Goal: Task Accomplishment & Management: Complete application form

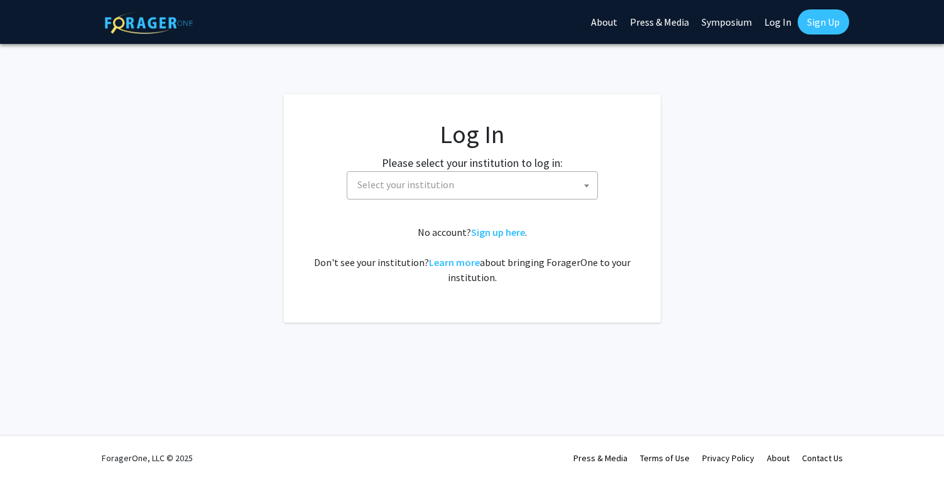
select select
click at [504, 232] on link "Sign up here" at bounding box center [498, 232] width 54 height 13
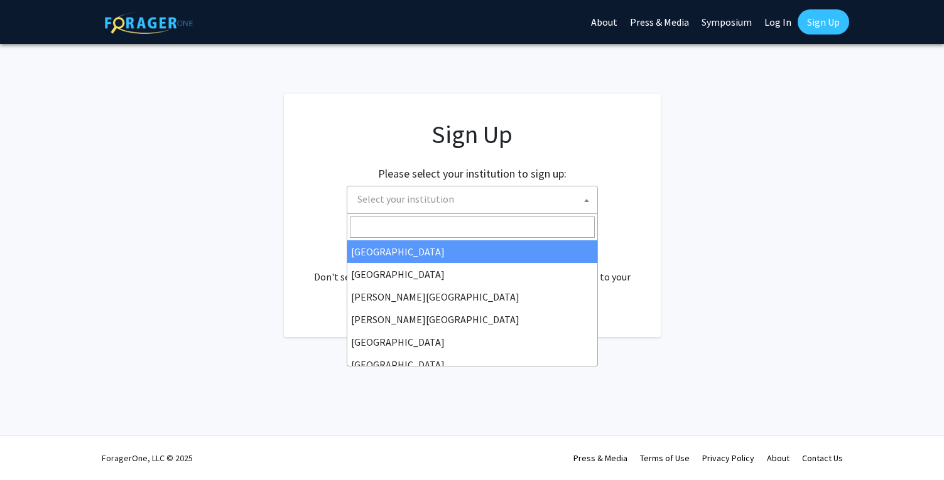
click at [501, 207] on span "Select your institution" at bounding box center [474, 199] width 245 height 26
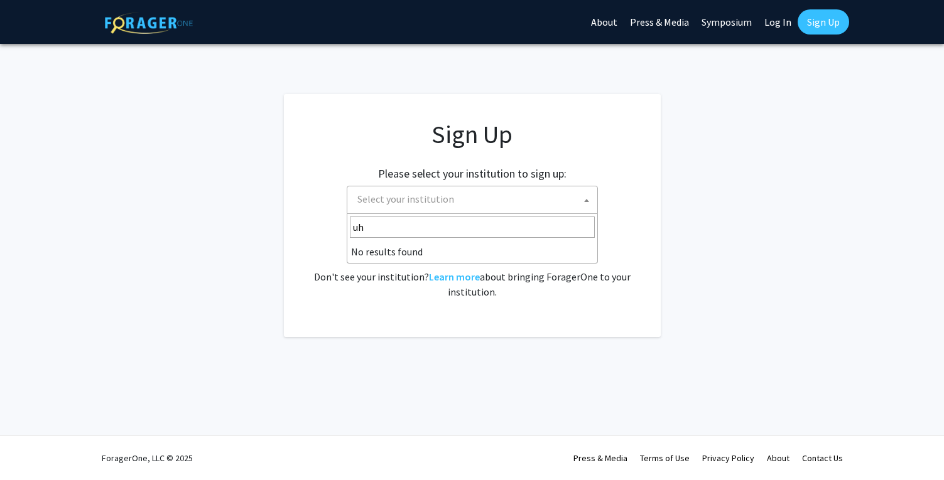
type input "u"
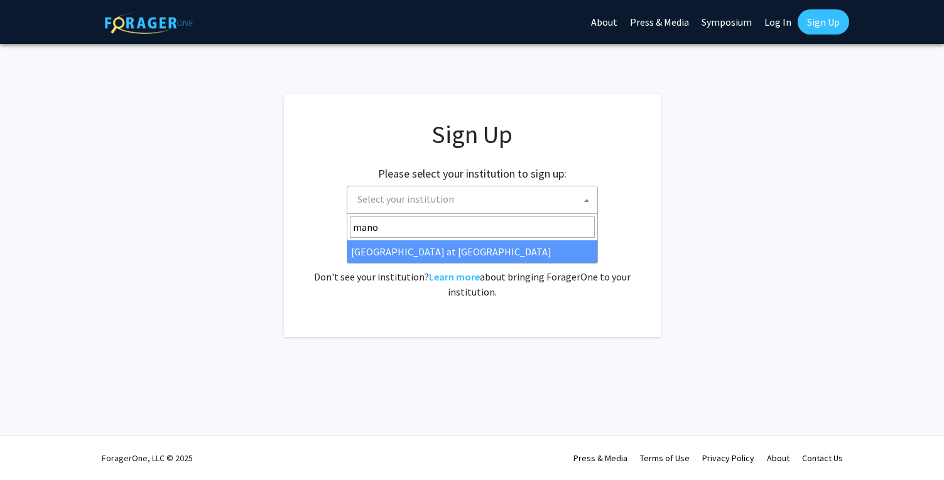
type input "mano"
select select "18"
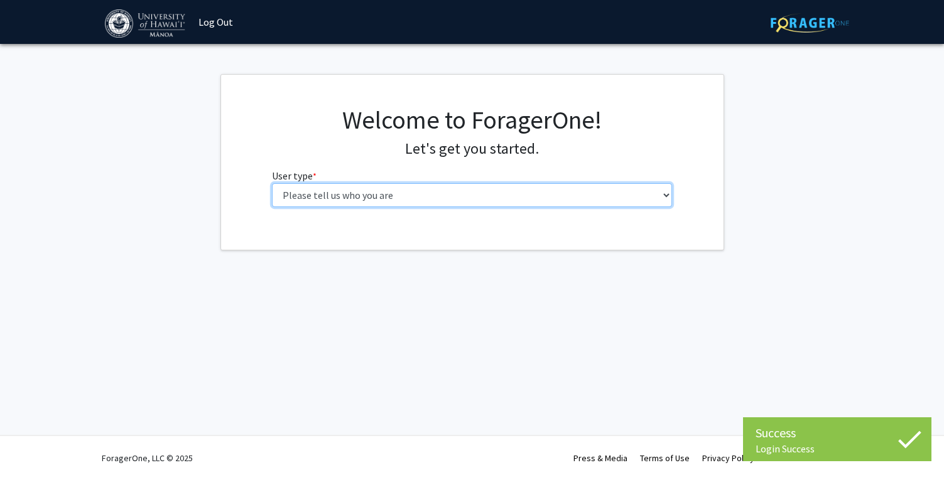
click at [471, 205] on select "Please tell us who you are Undergraduate Student Master's Student Doctoral Cand…" at bounding box center [472, 195] width 400 height 24
select select "1: undergrad"
click at [272, 183] on select "Please tell us who you are Undergraduate Student Master's Student Doctoral Cand…" at bounding box center [472, 195] width 400 height 24
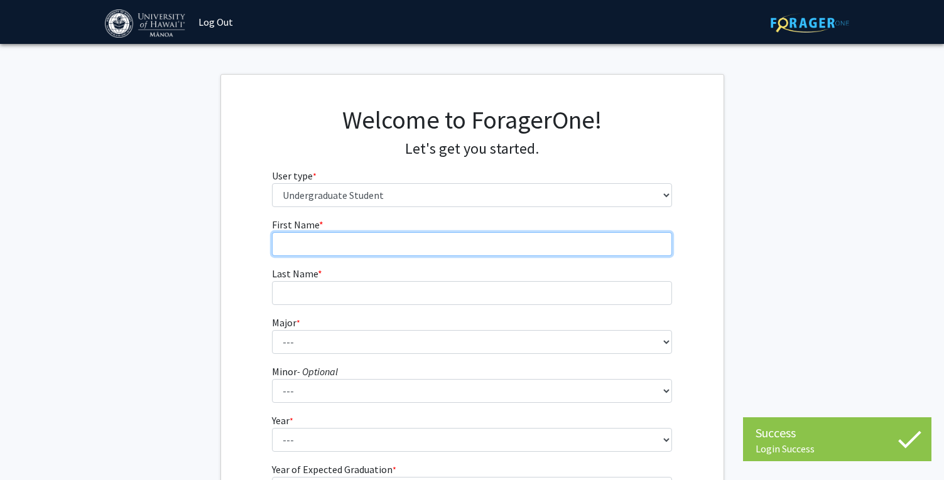
click at [447, 246] on input "First Name * required" at bounding box center [472, 244] width 400 height 24
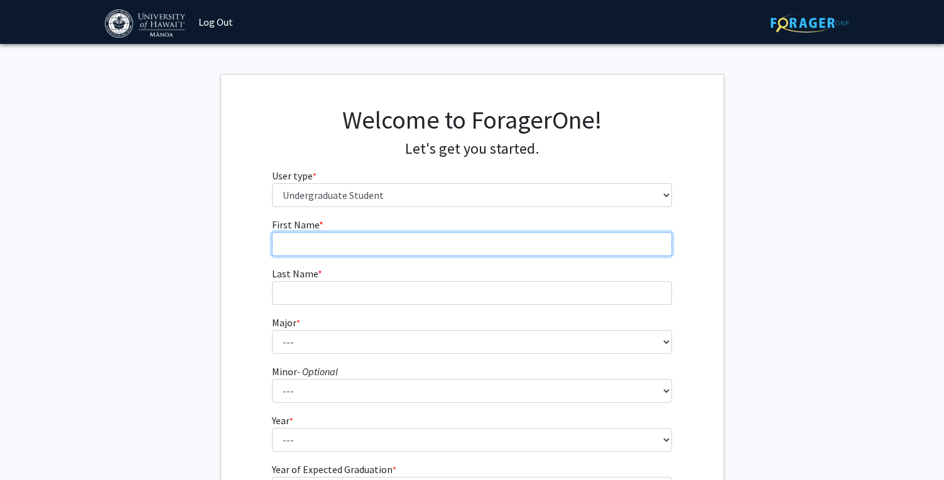
type input "mia"
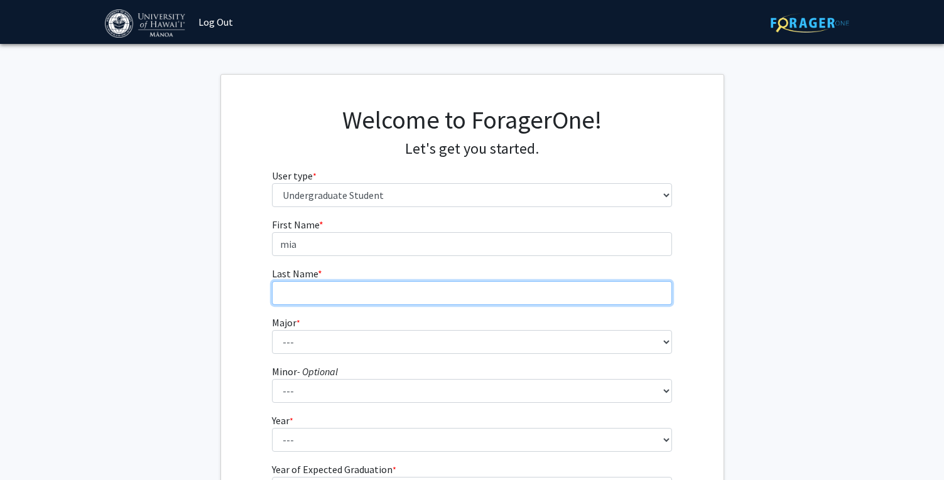
type input "[PERSON_NAME]"
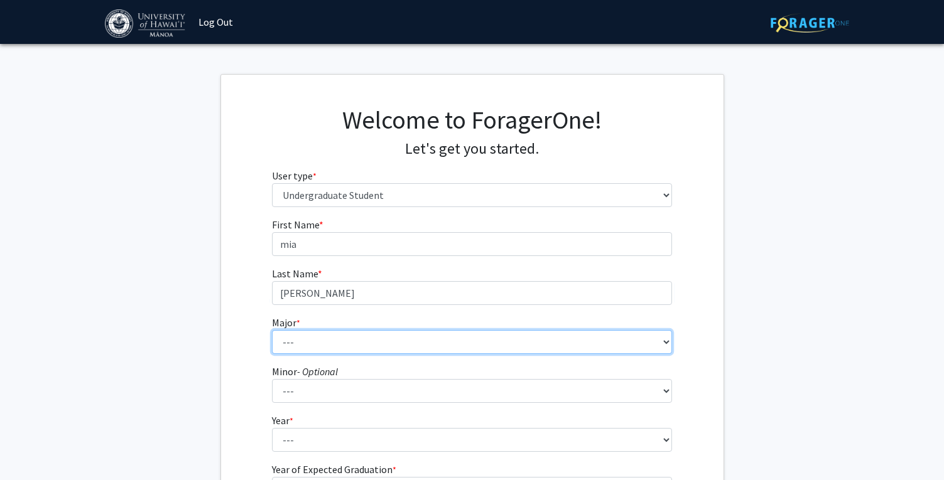
click at [398, 343] on select "--- Accounting American Studies Animal Sciences Anthropology Art Art History As…" at bounding box center [472, 342] width 400 height 24
click at [349, 340] on select "--- Accounting American Studies Animal Sciences Anthropology Art Art History As…" at bounding box center [472, 342] width 400 height 24
select select "36: 1418"
click at [272, 330] on select "--- Accounting American Studies Animal Sciences Anthropology Art Art History As…" at bounding box center [472, 342] width 400 height 24
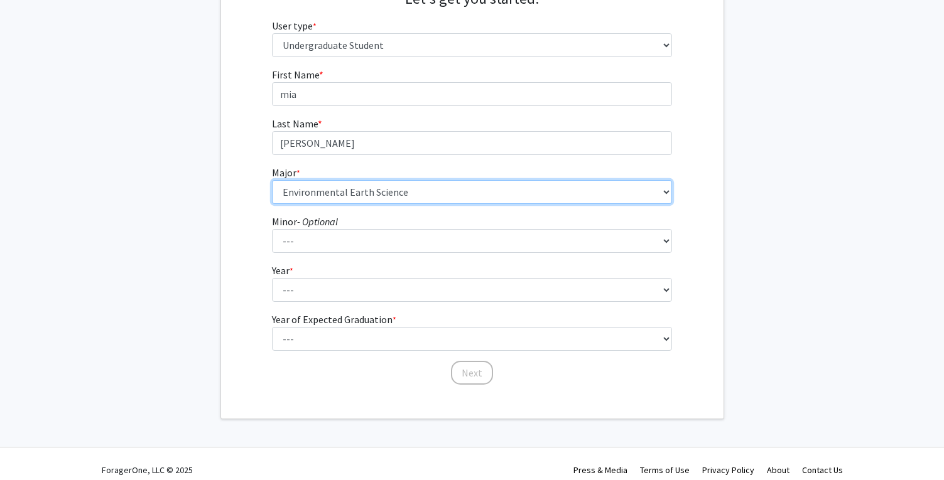
scroll to position [151, 0]
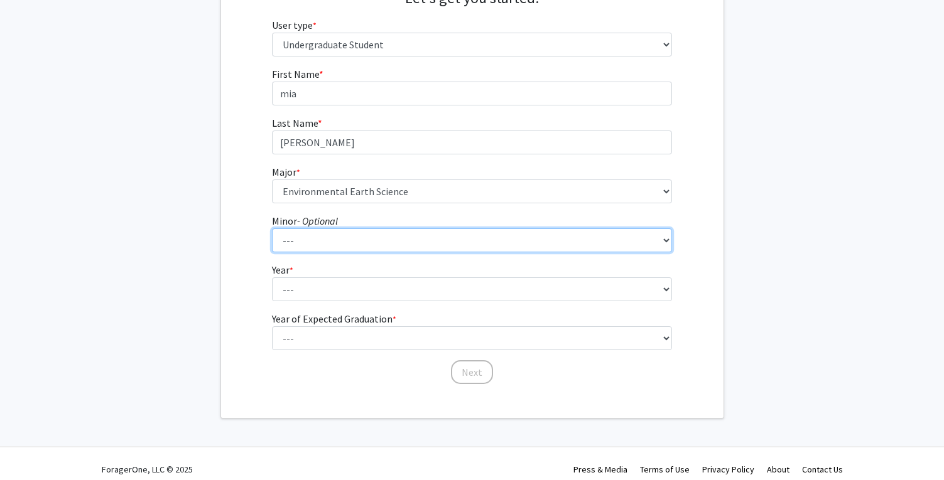
click at [351, 235] on select "--- American Studies Anthropology Art Art History Asian Studies Astronomy Astro…" at bounding box center [472, 241] width 400 height 24
click at [416, 235] on select "--- American Studies Anthropology Art Art History Asian Studies Astronomy Astro…" at bounding box center [472, 241] width 400 height 24
click at [272, 229] on select "--- American Studies Anthropology Art Art History Asian Studies Astronomy Astro…" at bounding box center [472, 241] width 400 height 24
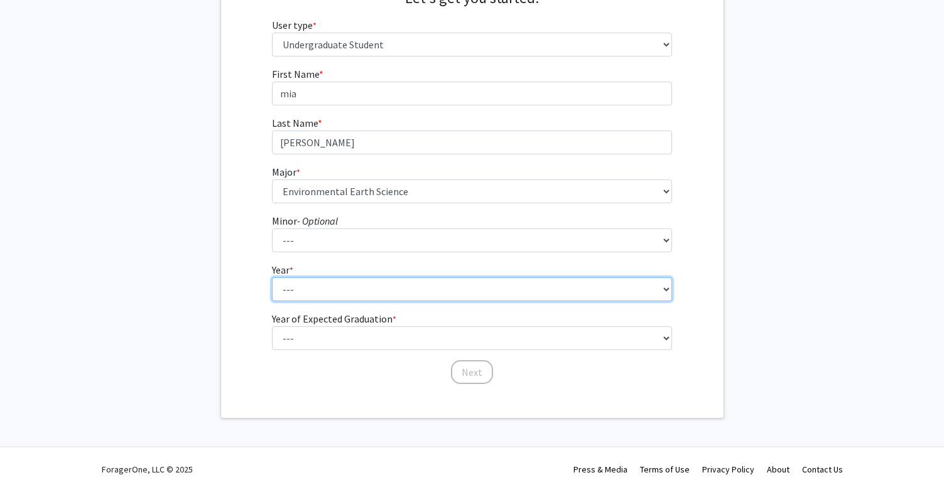
click at [422, 286] on select "--- First-year Sophomore Junior Senior Postbaccalaureate Certificate" at bounding box center [472, 289] width 400 height 24
select select "1: first-year"
click at [272, 277] on select "--- First-year Sophomore Junior Senior Postbaccalaureate Certificate" at bounding box center [472, 289] width 400 height 24
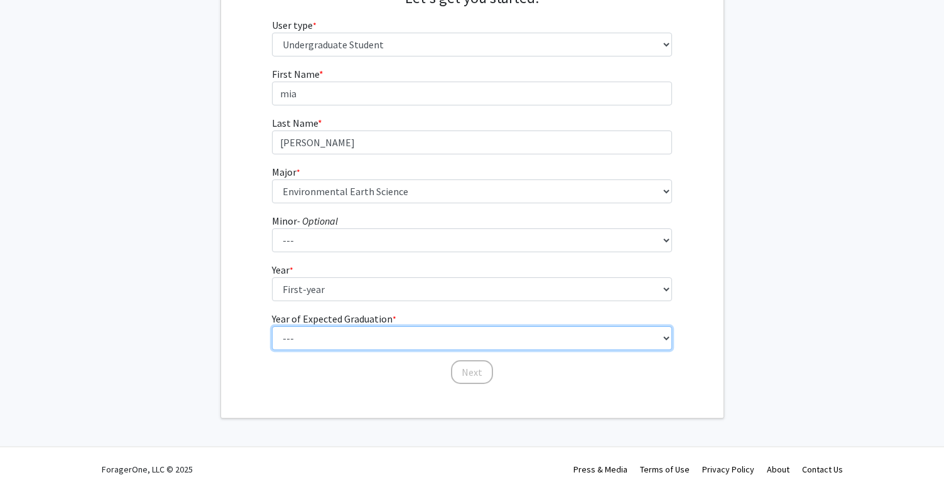
click at [385, 342] on select "--- 2025 2026 2027 2028 2029 2030 2031 2032 2033 2034" at bounding box center [472, 338] width 400 height 24
select select "5: 2029"
click at [272, 326] on select "--- 2025 2026 2027 2028 2029 2030 2031 2032 2033 2034" at bounding box center [472, 338] width 400 height 24
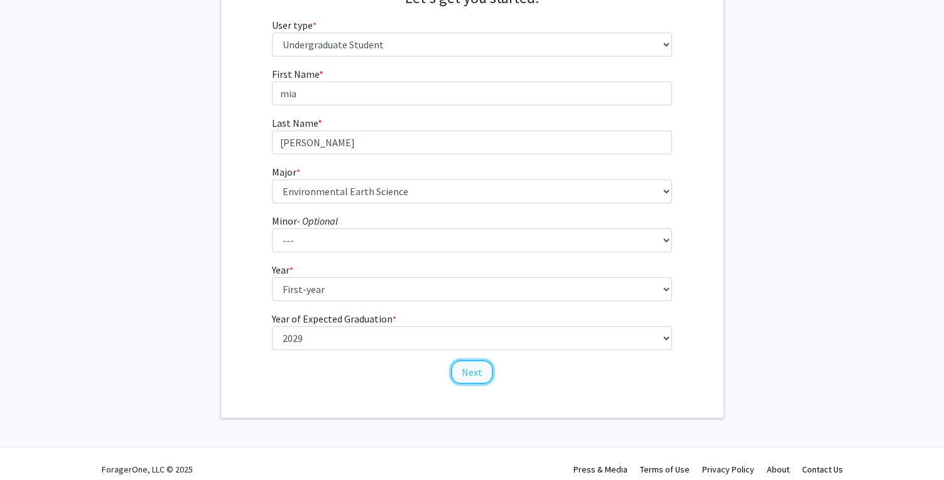
click at [483, 380] on button "Next" at bounding box center [472, 372] width 42 height 24
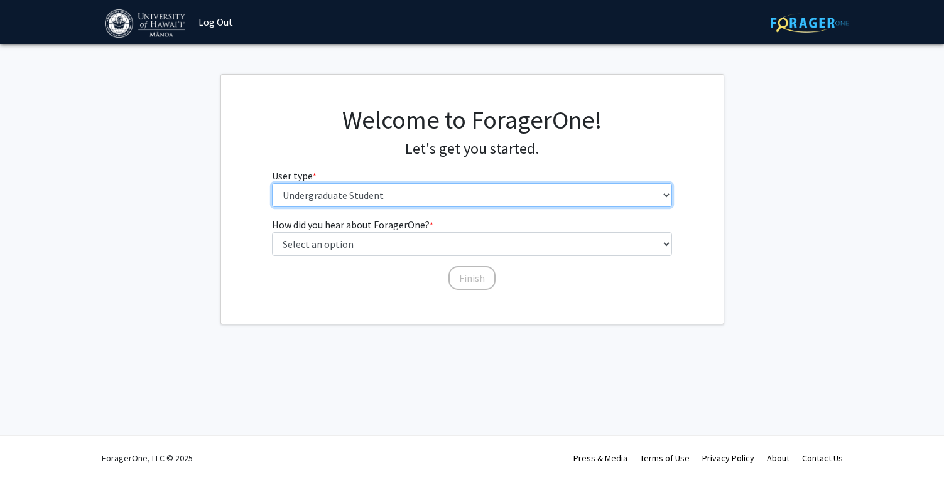
click at [404, 194] on select "Please tell us who you are Undergraduate Student Master's Student Doctoral Cand…" at bounding box center [472, 195] width 400 height 24
click at [493, 185] on select "Please tell us who you are Undergraduate Student Master's Student Doctoral Cand…" at bounding box center [472, 195] width 400 height 24
click at [315, 187] on select "Please tell us who you are Undergraduate Student Master's Student Doctoral Cand…" at bounding box center [472, 195] width 400 height 24
click at [272, 183] on select "Please tell us who you are Undergraduate Student Master's Student Doctoral Cand…" at bounding box center [472, 195] width 400 height 24
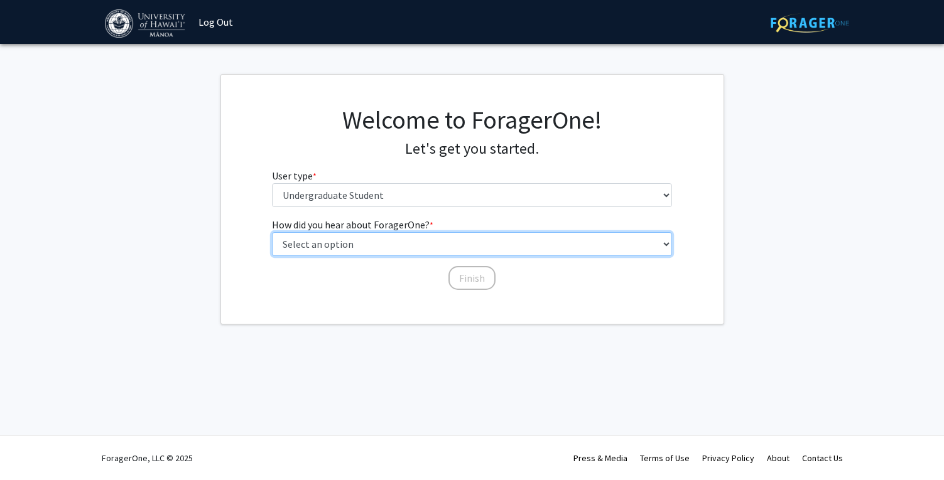
click at [351, 242] on select "Select an option Peer/student recommendation Faculty/staff recommendation Unive…" at bounding box center [472, 244] width 400 height 24
select select "2: faculty_recommendation"
click at [272, 232] on select "Select an option Peer/student recommendation Faculty/staff recommendation Unive…" at bounding box center [472, 244] width 400 height 24
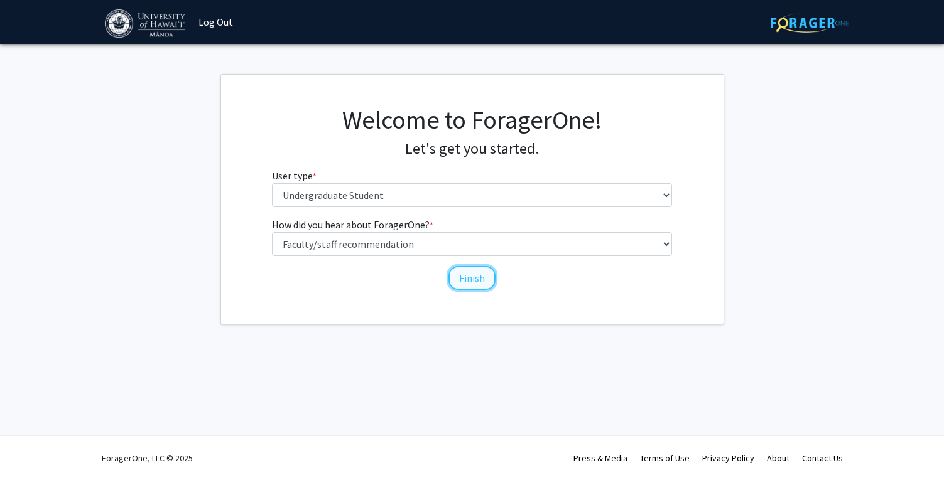
click at [469, 280] on button "Finish" at bounding box center [471, 278] width 47 height 24
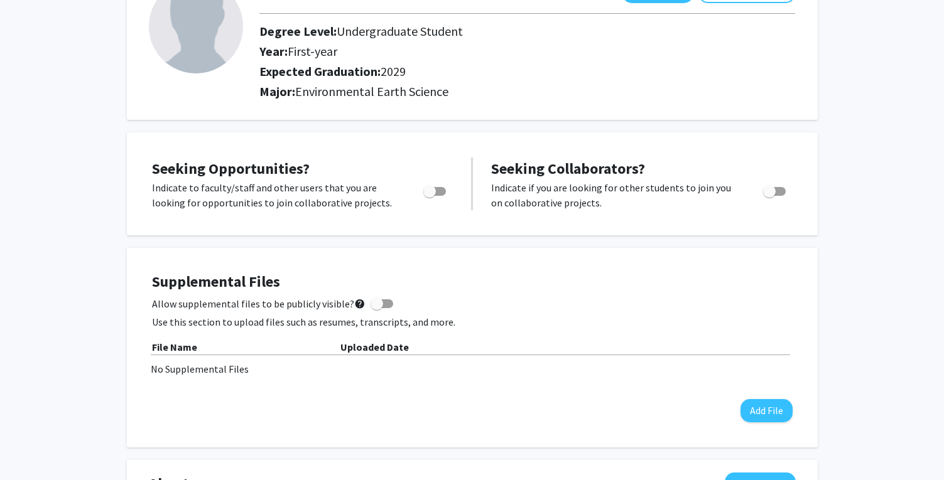
scroll to position [108, 0]
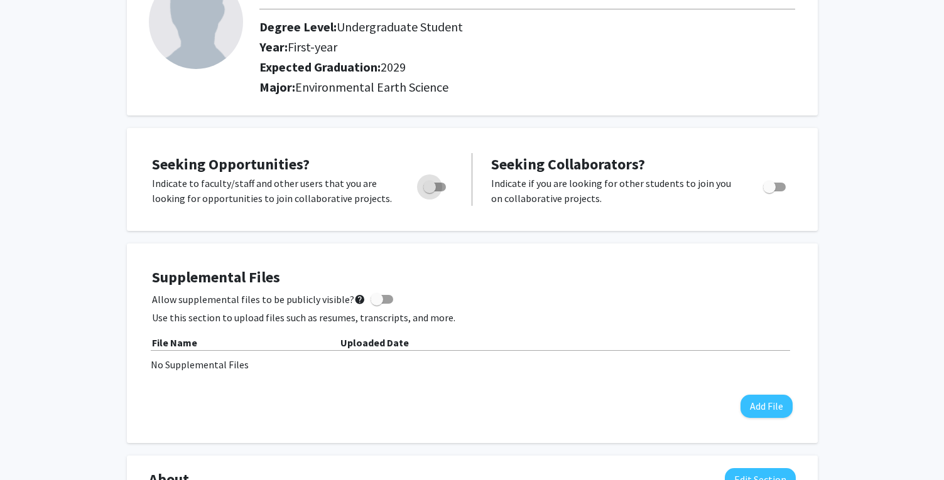
click at [437, 181] on label "Toggle" at bounding box center [432, 187] width 28 height 15
click at [429, 191] on input "Are you actively seeking opportunities?" at bounding box center [429, 191] width 1 height 1
checkbox input "true"
click at [769, 183] on span "Toggle" at bounding box center [769, 187] width 13 height 13
click at [769, 191] on input "Would you like to receive other student requests to work with you?" at bounding box center [768, 191] width 1 height 1
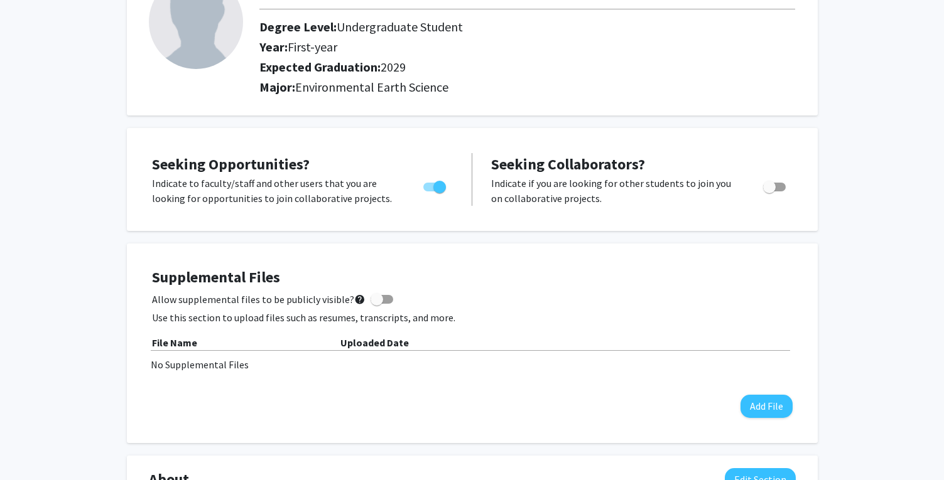
checkbox input "true"
click at [374, 296] on span at bounding box center [376, 299] width 13 height 13
click at [376, 304] on input "Allow supplemental files to be publicly visible? help" at bounding box center [376, 304] width 1 height 1
checkbox input "true"
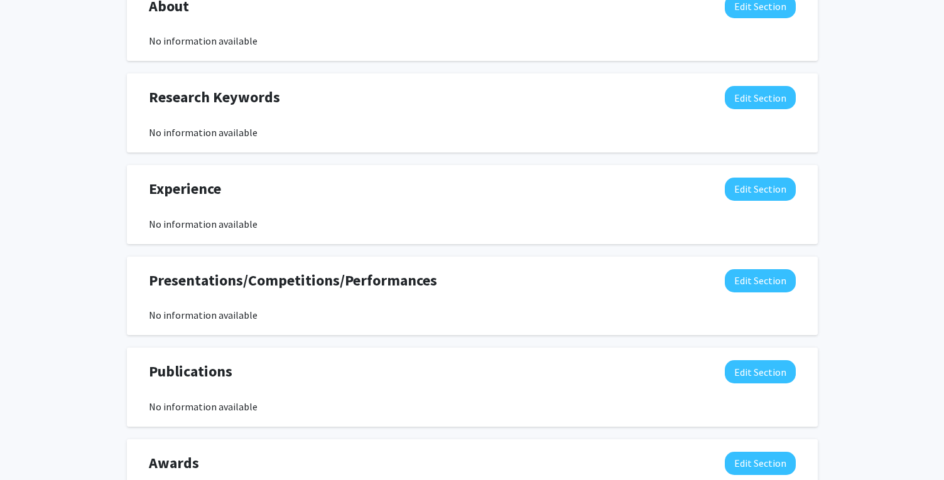
scroll to position [434, 0]
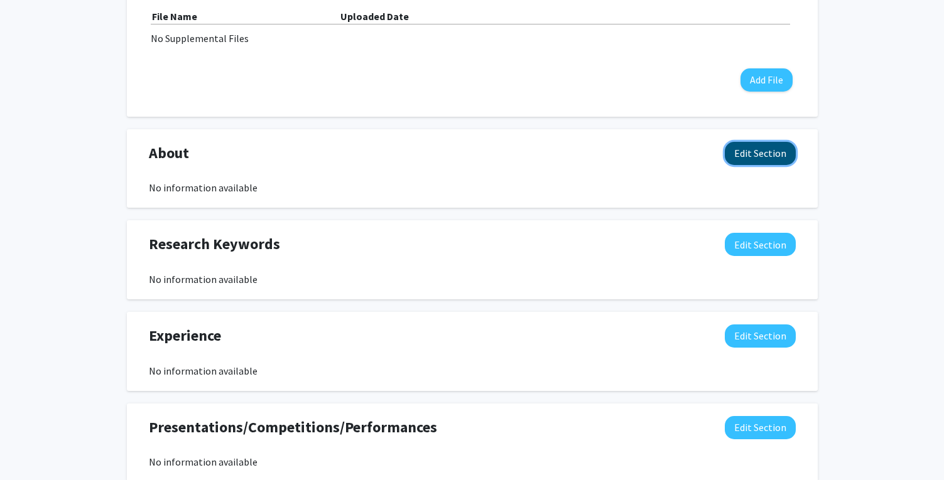
click at [782, 152] on button "Edit Section" at bounding box center [759, 153] width 71 height 23
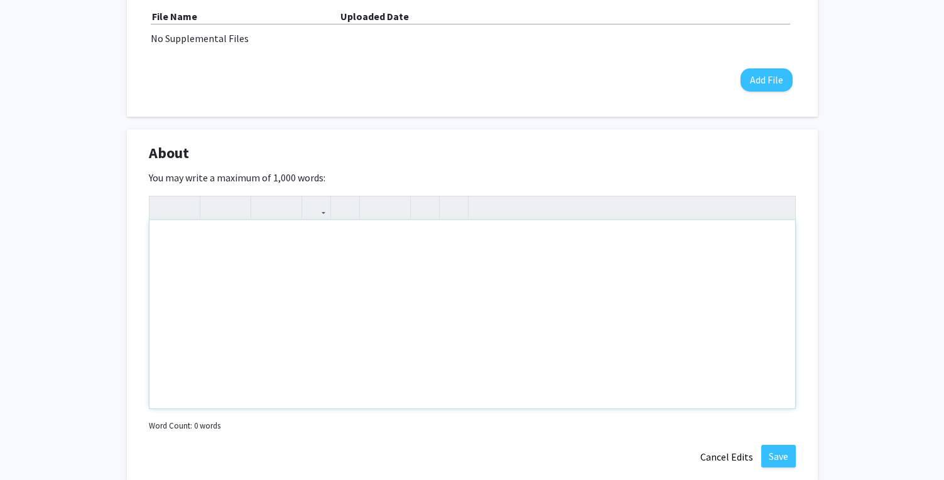
click at [303, 239] on div "Note to users with screen readers: Please deactivate our accessibility plugin f…" at bounding box center [471, 314] width 645 height 188
click at [288, 237] on div "Hi! My name is [PERSON_NAME], I am a first year" at bounding box center [471, 314] width 645 height 188
click at [486, 256] on div "Hi! My name is [PERSON_NAME], I am a first year" at bounding box center [471, 314] width 645 height 188
click at [331, 250] on div "Hi! My name is [PERSON_NAME], I am a first year" at bounding box center [471, 314] width 645 height 188
click at [338, 239] on div "Hi! My name is [PERSON_NAME], I am a first year" at bounding box center [471, 314] width 645 height 188
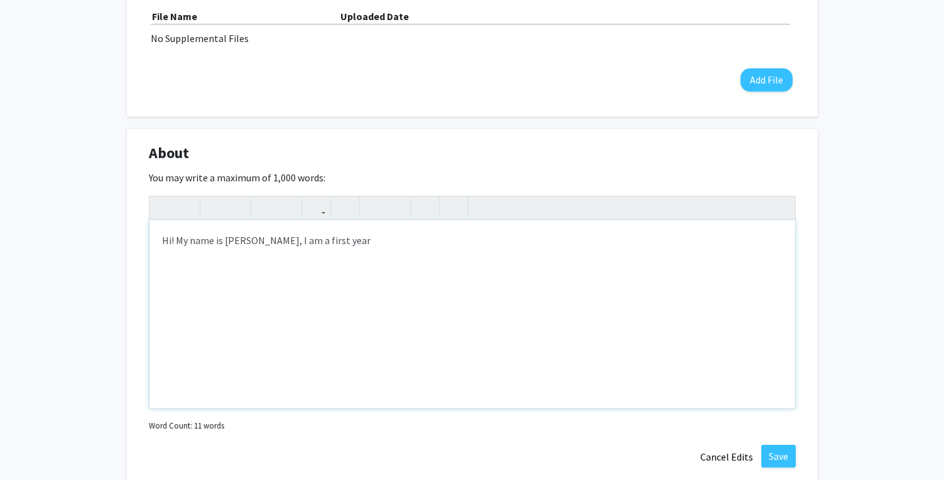
click at [595, 289] on div "Hi! My name is [PERSON_NAME], I am a first year" at bounding box center [471, 314] width 645 height 188
click at [310, 250] on div "Hi! My name is [PERSON_NAME], I am a first year from" at bounding box center [471, 314] width 645 height 188
click at [322, 247] on div "Hi! My name is [PERSON_NAME], I am a first year from" at bounding box center [471, 314] width 645 height 188
click at [367, 237] on div "Hi! My name is [PERSON_NAME], I am a first year from" at bounding box center [471, 314] width 645 height 188
click at [386, 240] on div "Hi! My name is [PERSON_NAME], I am a first year from" at bounding box center [471, 314] width 645 height 188
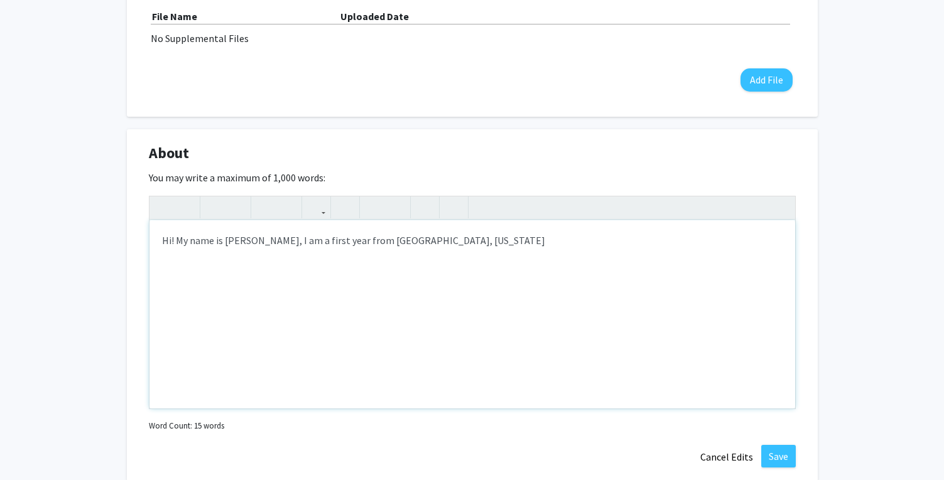
click at [420, 239] on div "Hi! My name is [PERSON_NAME], I am a first year from [GEOGRAPHIC_DATA], [US_STA…" at bounding box center [471, 314] width 645 height 188
click at [426, 239] on div "Hi! My name is [PERSON_NAME], I am a first year from [GEOGRAPHIC_DATA], [US_STA…" at bounding box center [471, 314] width 645 height 188
click at [584, 254] on div "Hi! My name is [PERSON_NAME], I am a first year from [GEOGRAPHIC_DATA], [US_STA…" at bounding box center [471, 314] width 645 height 188
click at [327, 243] on div "Hi! My name is [PERSON_NAME], I am a first year from [GEOGRAPHIC_DATA], [US_STA…" at bounding box center [471, 314] width 645 height 188
click at [513, 239] on div "Hi! My name is [PERSON_NAME], I am a first year from [GEOGRAPHIC_DATA], [US_STA…" at bounding box center [471, 314] width 645 height 188
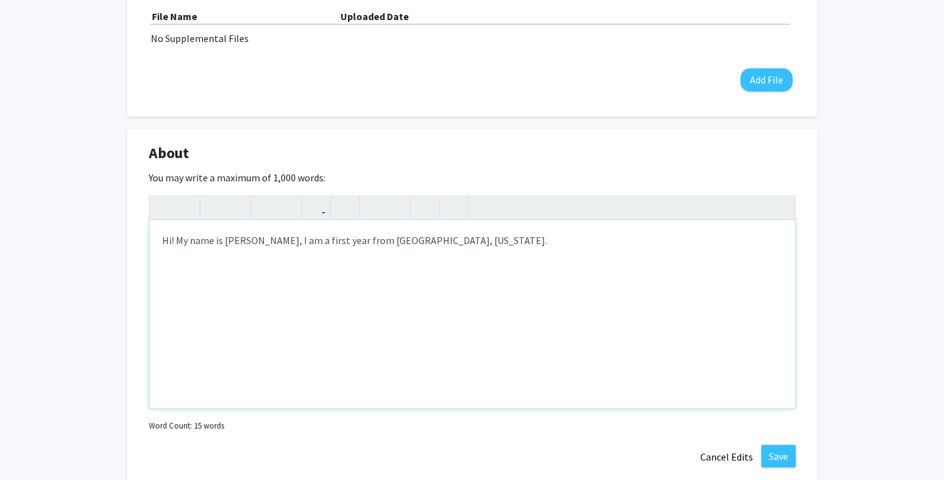
click at [347, 242] on div "Hi! My name is [PERSON_NAME], I am a first year from [GEOGRAPHIC_DATA], [US_STA…" at bounding box center [471, 314] width 645 height 188
click at [340, 245] on div "Hi! My name is [PERSON_NAME], I am a first year from [GEOGRAPHIC_DATA], [US_STA…" at bounding box center [471, 314] width 645 height 188
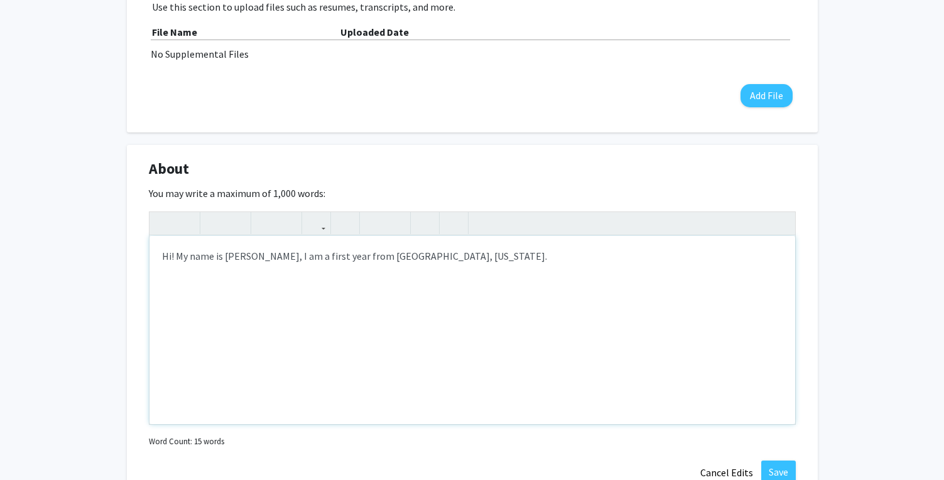
scroll to position [524, 0]
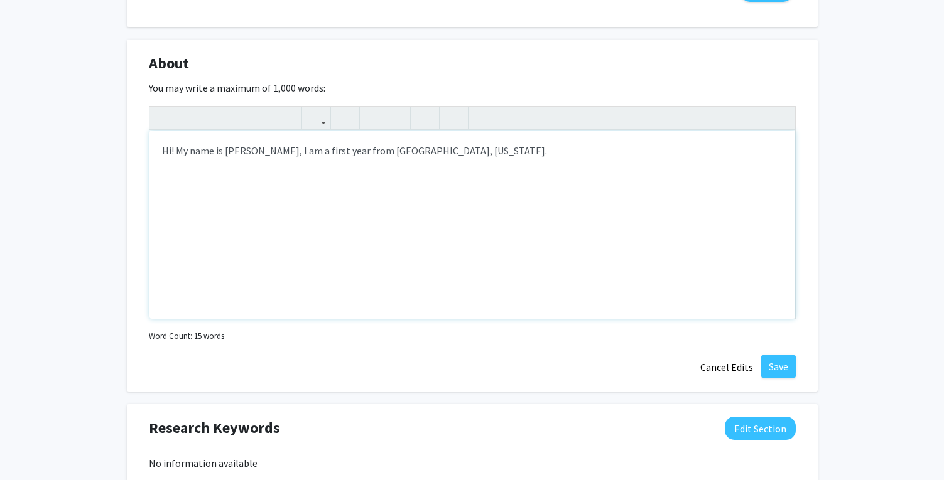
click at [467, 149] on div "Hi! My name is [PERSON_NAME], I am a first year from [GEOGRAPHIC_DATA], [US_STA…" at bounding box center [471, 225] width 645 height 188
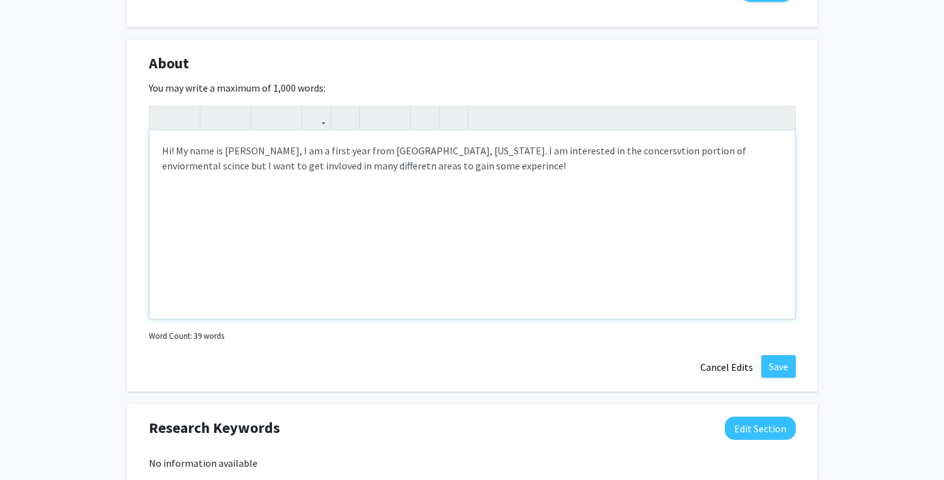
click at [436, 169] on div "Hi! My name is [PERSON_NAME], I am a first year from [GEOGRAPHIC_DATA], [US_STA…" at bounding box center [471, 225] width 645 height 188
click at [413, 171] on div "Hi! My name is [PERSON_NAME], I am a first year from [GEOGRAPHIC_DATA], [US_STA…" at bounding box center [471, 225] width 645 height 188
click at [314, 173] on div "Hi! My name is [PERSON_NAME], I am a first year from [GEOGRAPHIC_DATA], [US_STA…" at bounding box center [471, 225] width 645 height 188
click at [560, 161] on div "Hi! My name is [PERSON_NAME], I am a first year from [GEOGRAPHIC_DATA], [US_STA…" at bounding box center [471, 225] width 645 height 188
click at [574, 158] on div "Hi! My name is [PERSON_NAME], I am a first year from [GEOGRAPHIC_DATA], [US_STA…" at bounding box center [471, 225] width 645 height 188
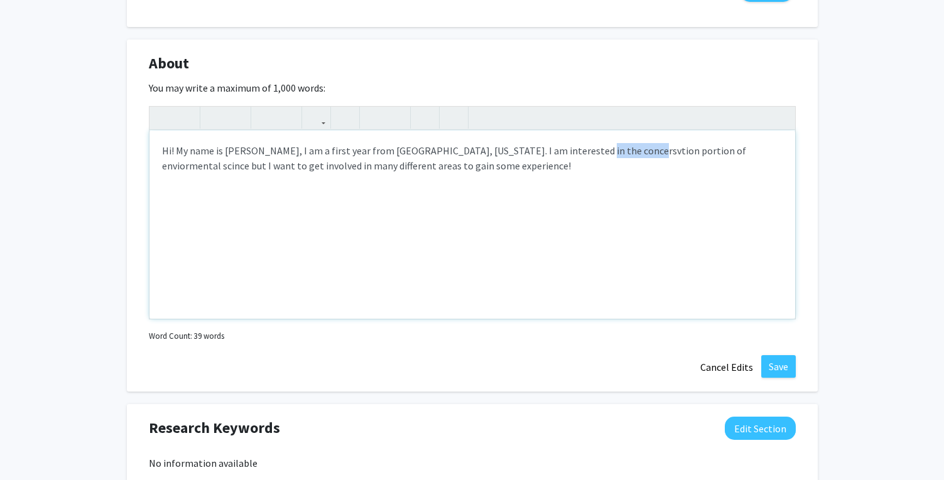
click at [574, 158] on div "Hi! My name is [PERSON_NAME], I am a first year from [GEOGRAPHIC_DATA], [US_STA…" at bounding box center [471, 225] width 645 height 188
type textarea "Hi! My name is [PERSON_NAME], I am a first year from [GEOGRAPHIC_DATA], [US_STA…"
click at [678, 153] on div "Hi! My name is [PERSON_NAME], I am a first year from [GEOGRAPHIC_DATA], [US_STA…" at bounding box center [471, 225] width 645 height 188
click at [582, 148] on div "Hi! My name is [PERSON_NAME], I am a first year from [GEOGRAPHIC_DATA], [US_STA…" at bounding box center [471, 225] width 645 height 188
click at [781, 365] on button "Save" at bounding box center [778, 366] width 35 height 23
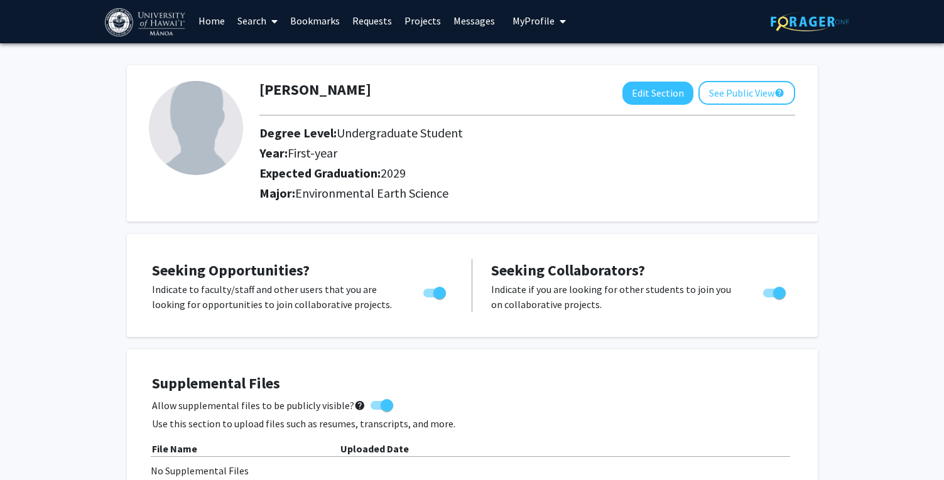
scroll to position [0, 0]
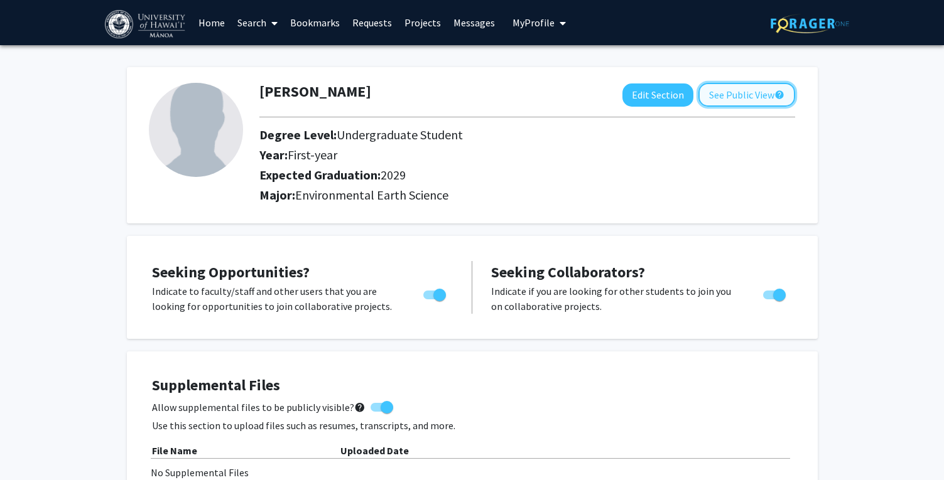
click at [748, 100] on button "See Public View help" at bounding box center [746, 95] width 97 height 24
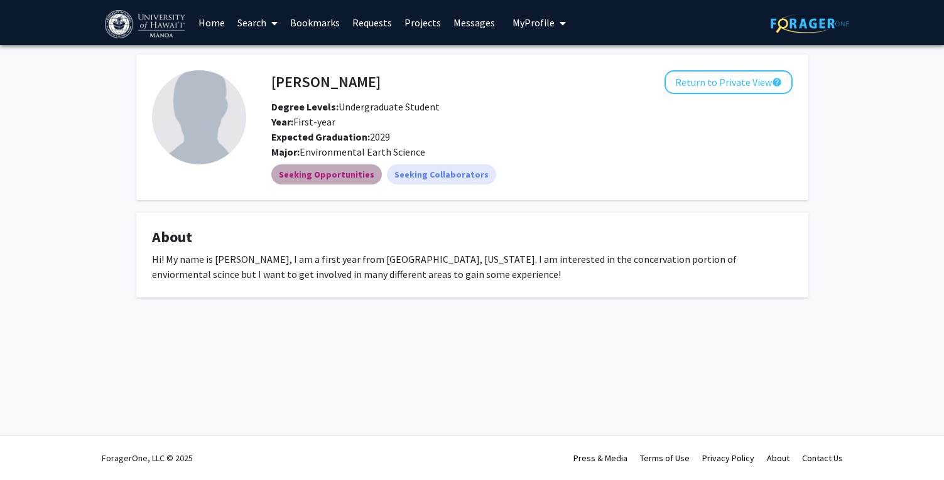
click at [336, 177] on mat-chip "Seeking Opportunities" at bounding box center [326, 174] width 110 height 20
click at [360, 174] on mat-chip "Seeking Opportunities" at bounding box center [326, 174] width 110 height 20
click at [432, 174] on mat-chip "Seeking Collaborators" at bounding box center [441, 174] width 109 height 20
click at [432, 119] on div "Year: First-year" at bounding box center [465, 121] width 407 height 15
click at [206, 13] on link "Home" at bounding box center [211, 23] width 39 height 44
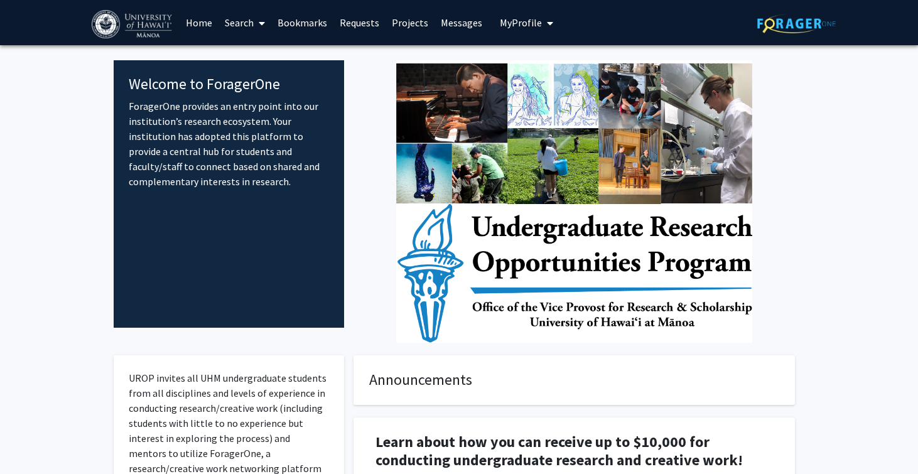
click at [547, 21] on icon "My profile dropdown to access profile and logout" at bounding box center [550, 23] width 6 height 10
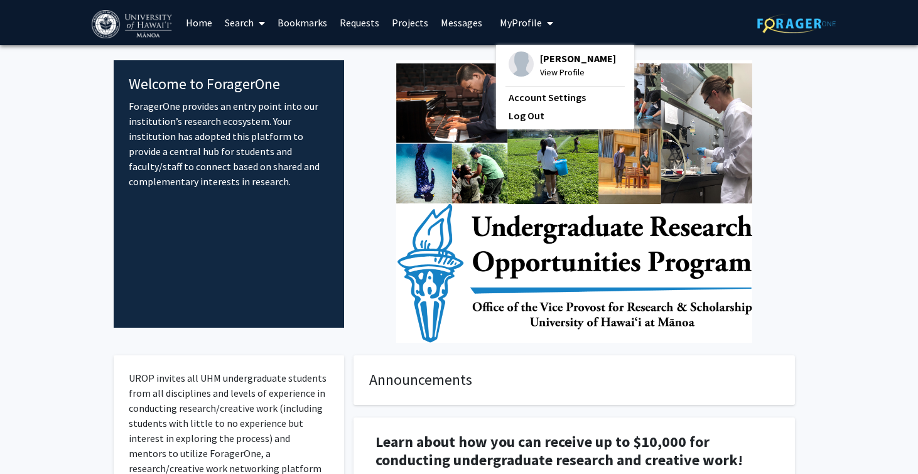
click at [540, 59] on span "[PERSON_NAME]" at bounding box center [578, 58] width 76 height 14
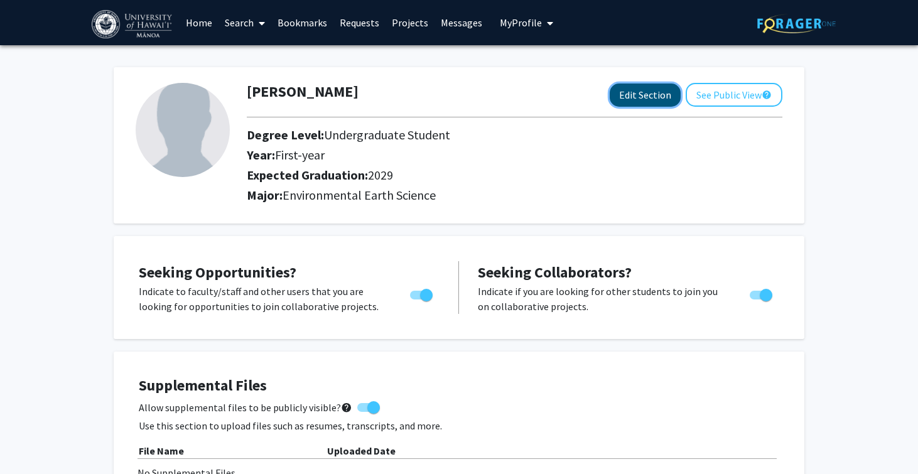
click at [643, 92] on button "Edit Section" at bounding box center [645, 94] width 71 height 23
select select "first-year"
select select "2029"
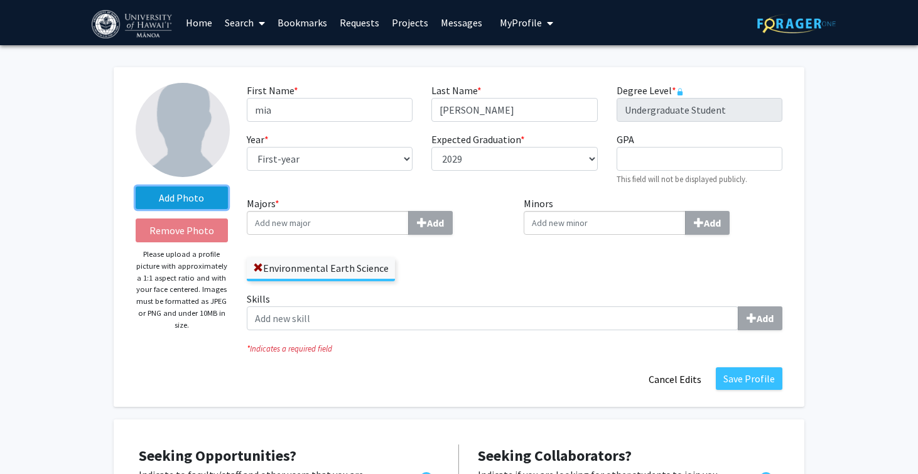
click at [171, 194] on label "Add Photo" at bounding box center [182, 197] width 92 height 23
click at [0, 0] on input "Add Photo" at bounding box center [0, 0] width 0 height 0
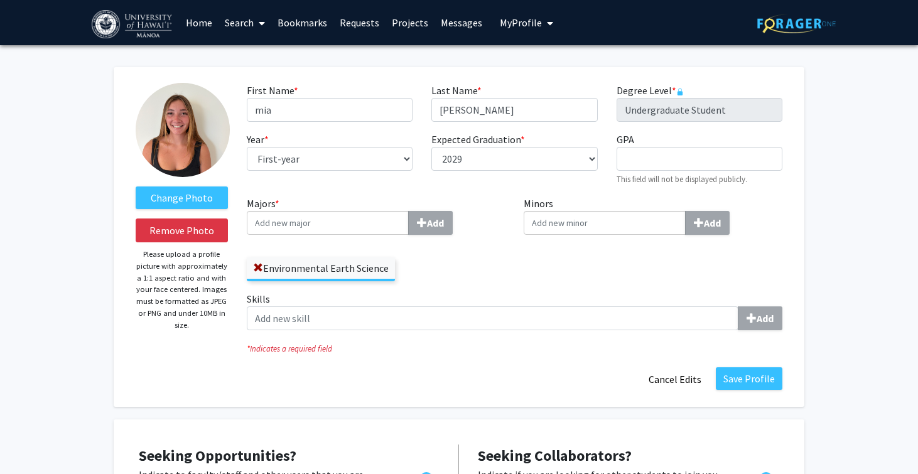
click at [329, 218] on input "Majors * Add" at bounding box center [328, 223] width 162 height 24
click at [307, 260] on label "Environmental Earth Science" at bounding box center [321, 267] width 148 height 21
click at [0, 0] on input "Environmental Earth Science" at bounding box center [0, 0] width 0 height 0
click at [318, 212] on input "Majors * Add" at bounding box center [328, 223] width 162 height 24
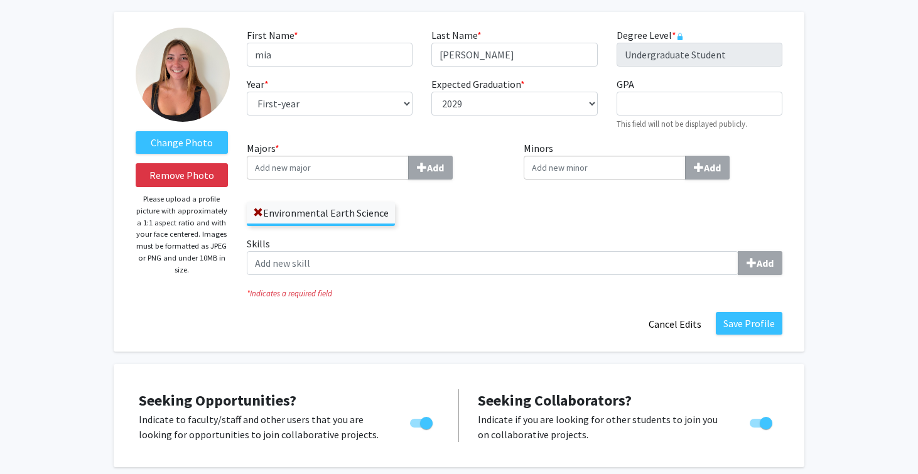
scroll to position [82, 0]
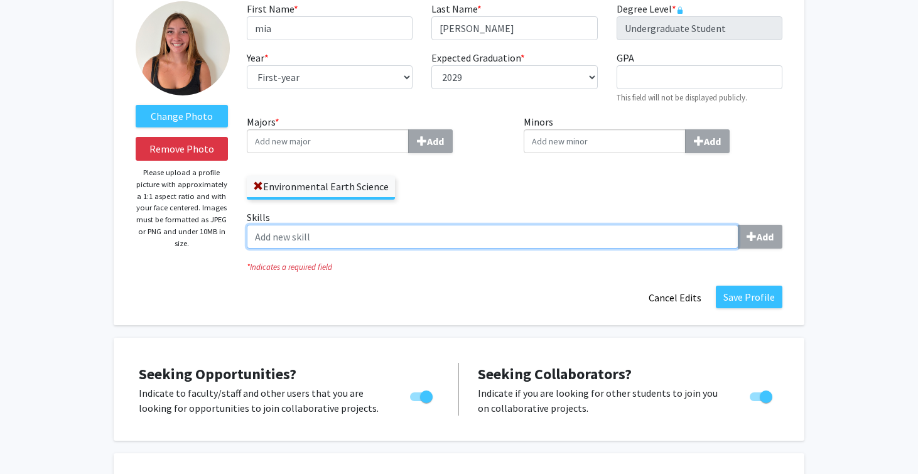
click at [438, 240] on input "Skills Add" at bounding box center [493, 237] width 492 height 24
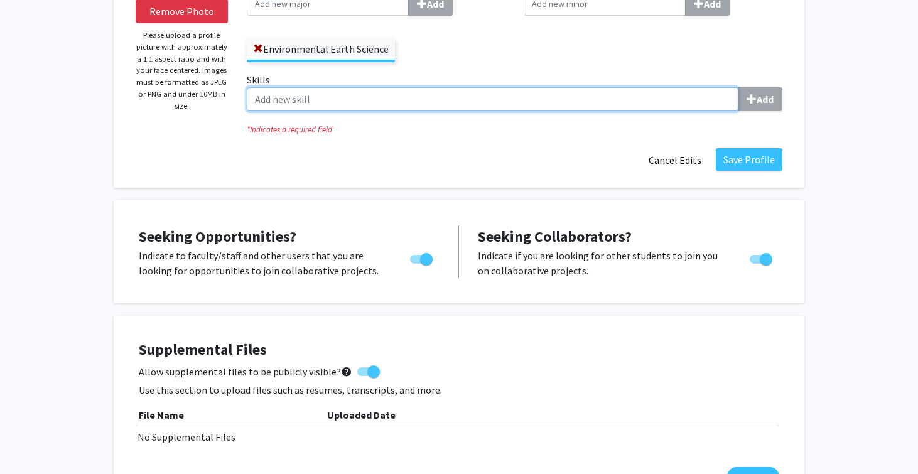
scroll to position [220, 0]
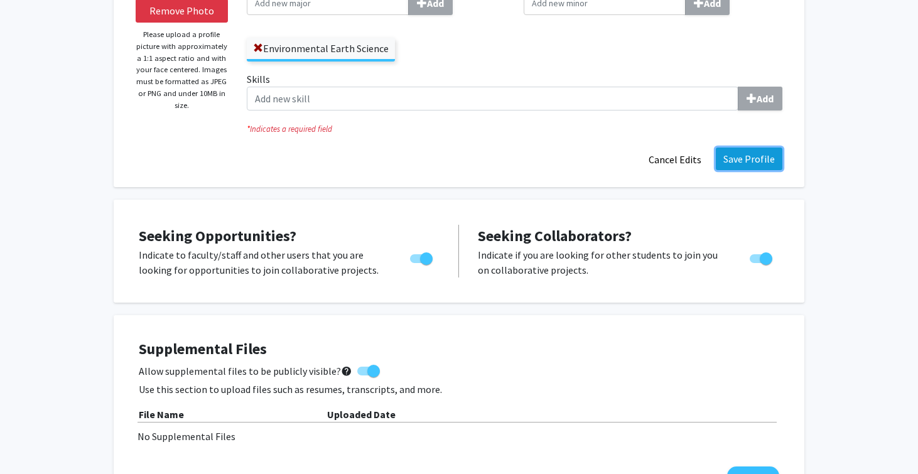
click at [771, 169] on button "Save Profile" at bounding box center [749, 159] width 67 height 23
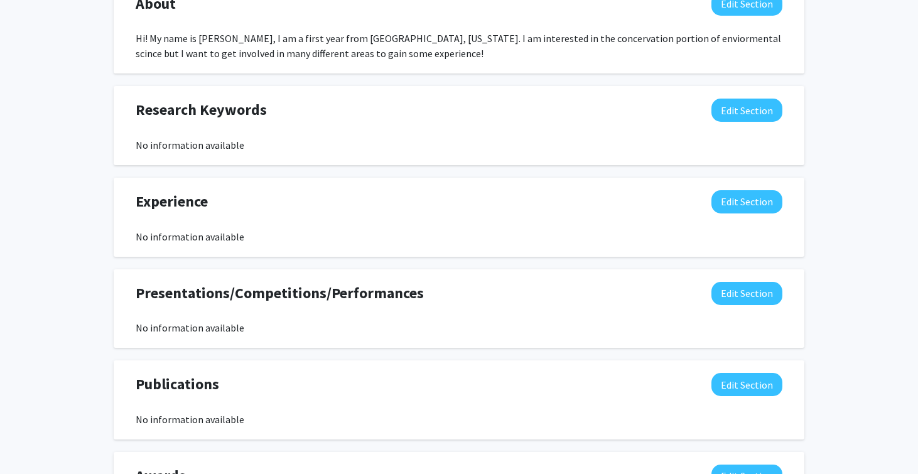
scroll to position [0, 0]
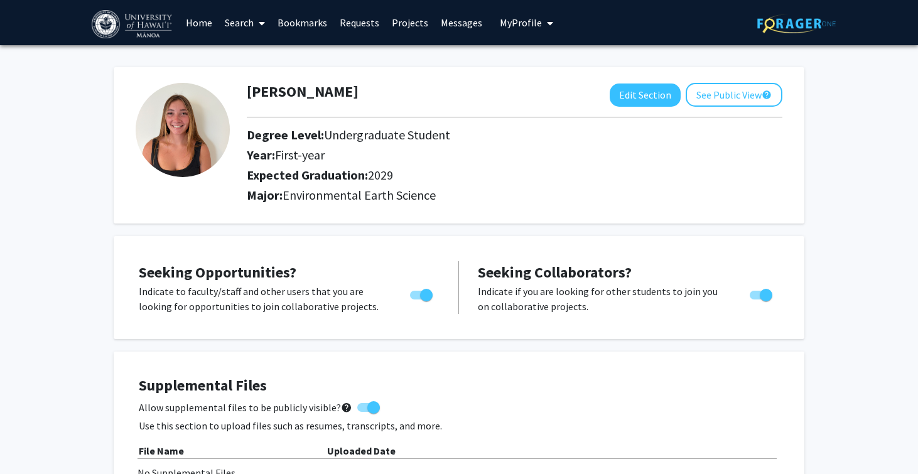
click at [351, 23] on link "Requests" at bounding box center [359, 23] width 52 height 44
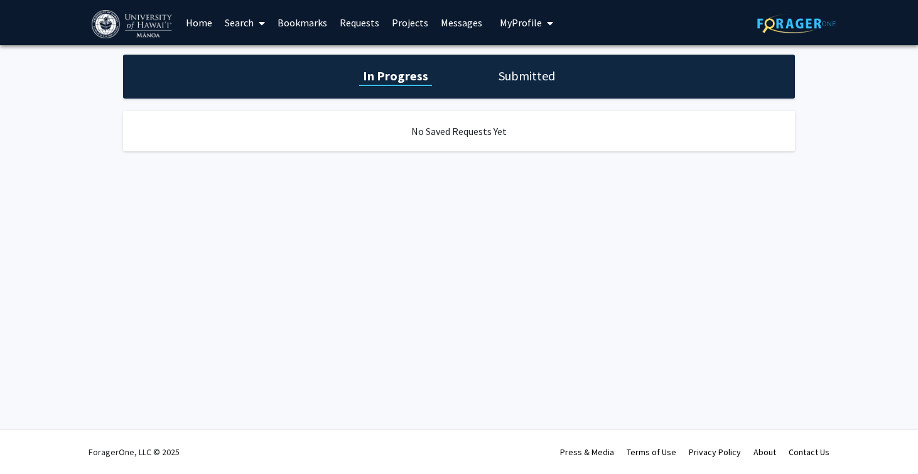
click at [314, 23] on link "Bookmarks" at bounding box center [302, 23] width 62 height 44
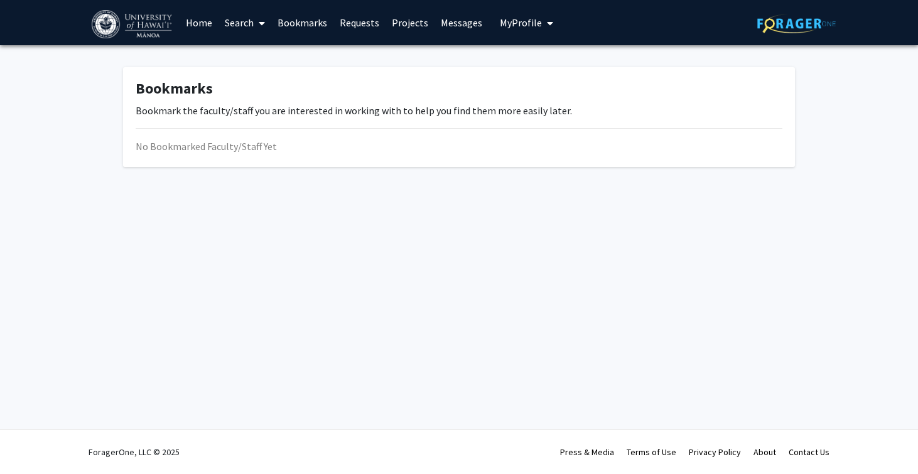
click at [224, 19] on link "Search" at bounding box center [244, 23] width 53 height 44
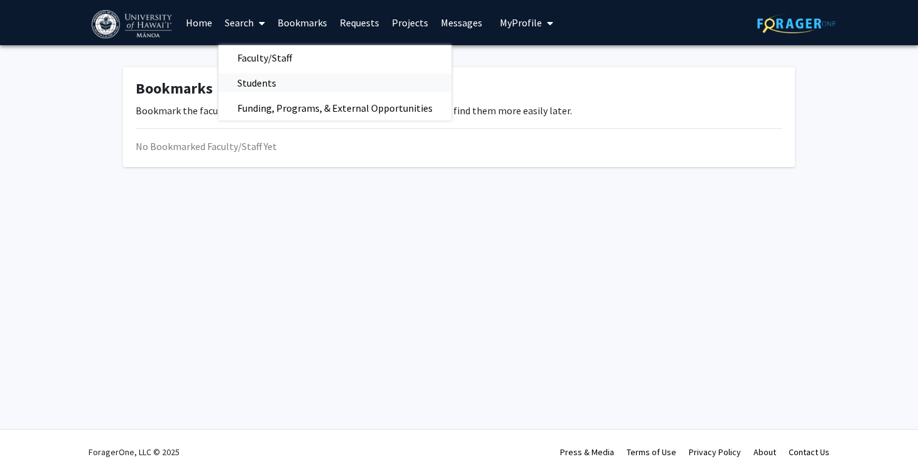
click at [275, 80] on span "Students" at bounding box center [256, 82] width 77 height 25
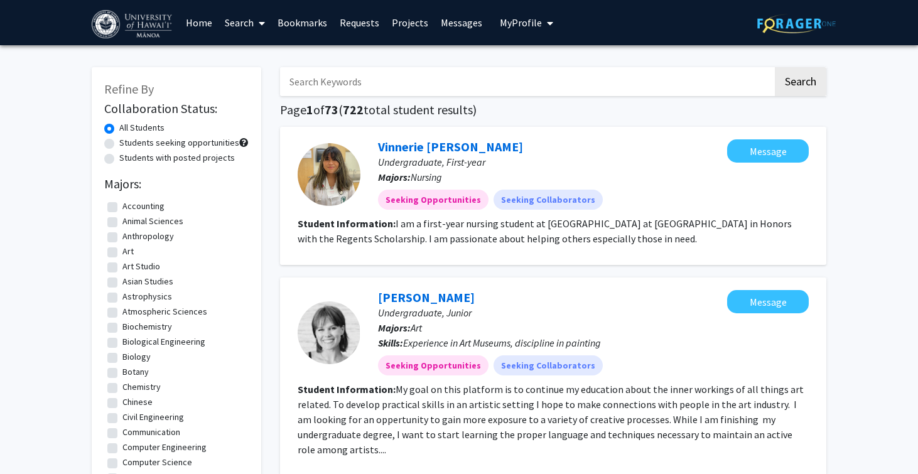
click at [244, 26] on link "Search" at bounding box center [244, 23] width 53 height 44
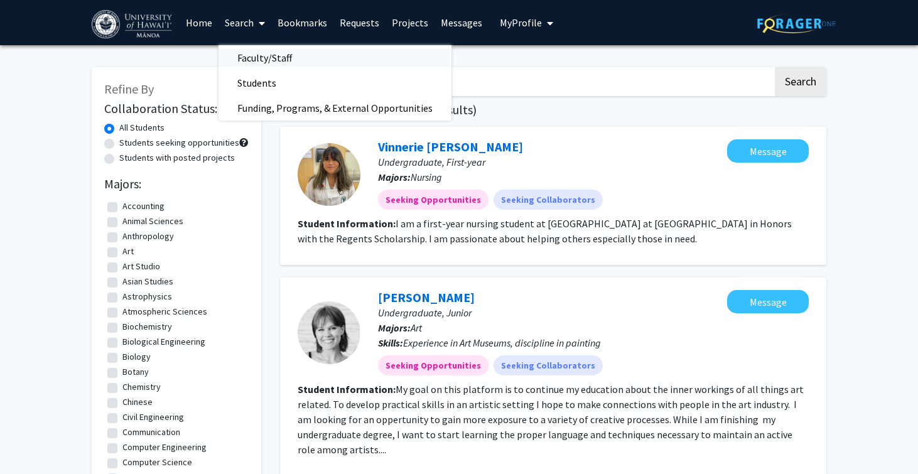
click at [265, 60] on span "Faculty/Staff" at bounding box center [264, 57] width 92 height 25
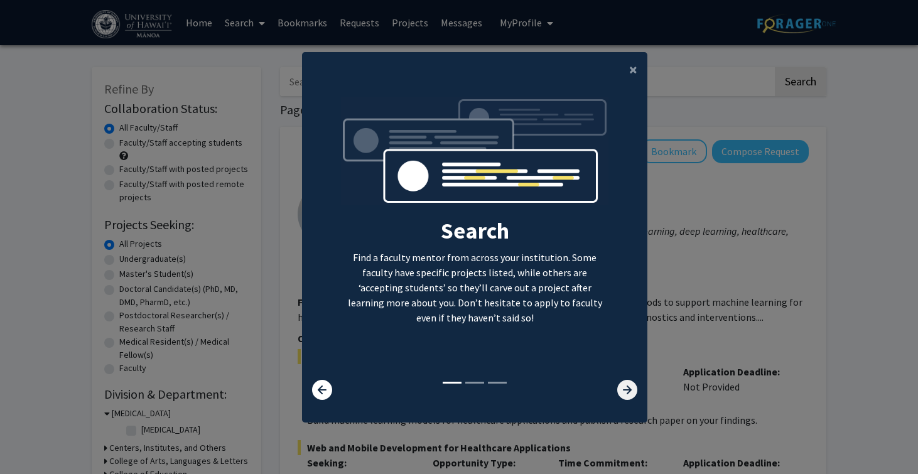
click at [625, 380] on icon at bounding box center [627, 390] width 20 height 20
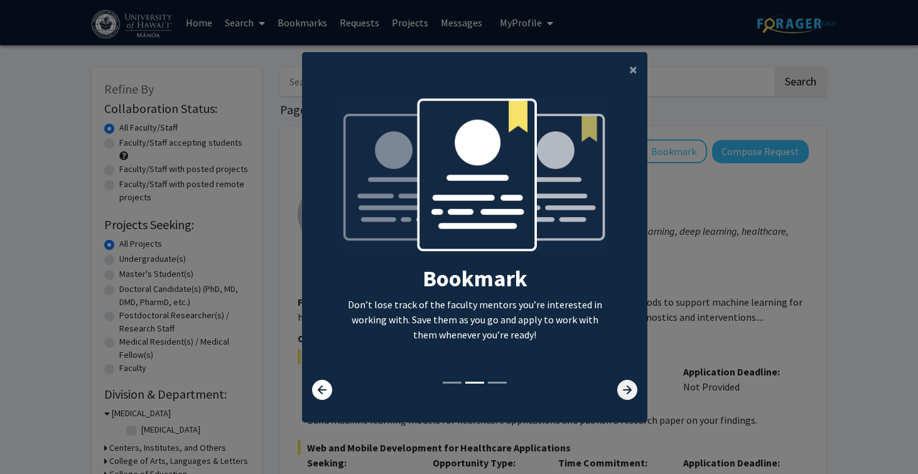
click at [626, 380] on icon at bounding box center [627, 390] width 20 height 20
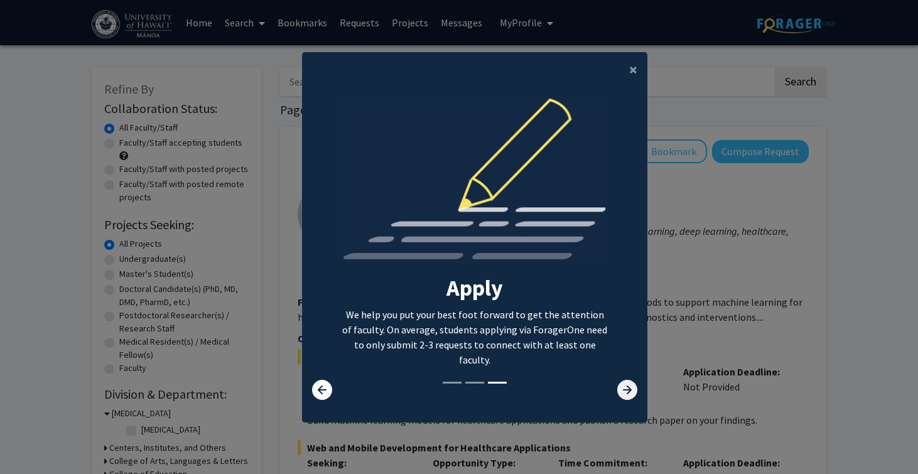
click at [626, 380] on icon at bounding box center [627, 390] width 20 height 20
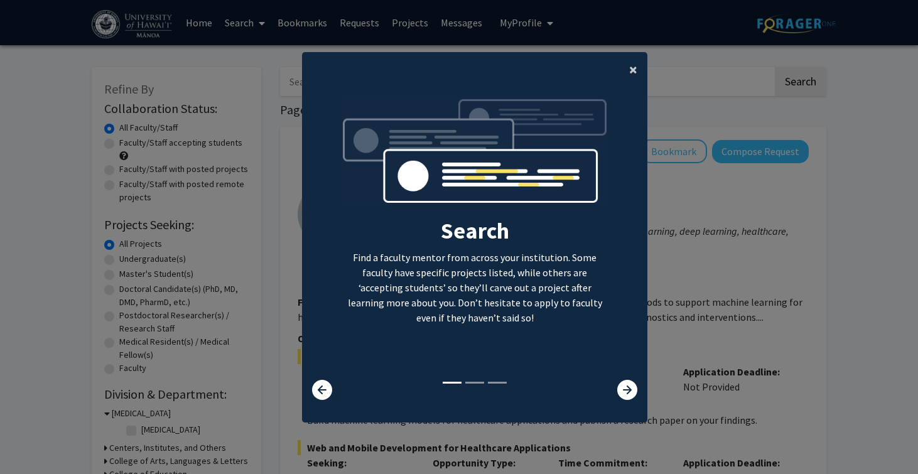
click at [634, 67] on span "×" at bounding box center [633, 69] width 8 height 19
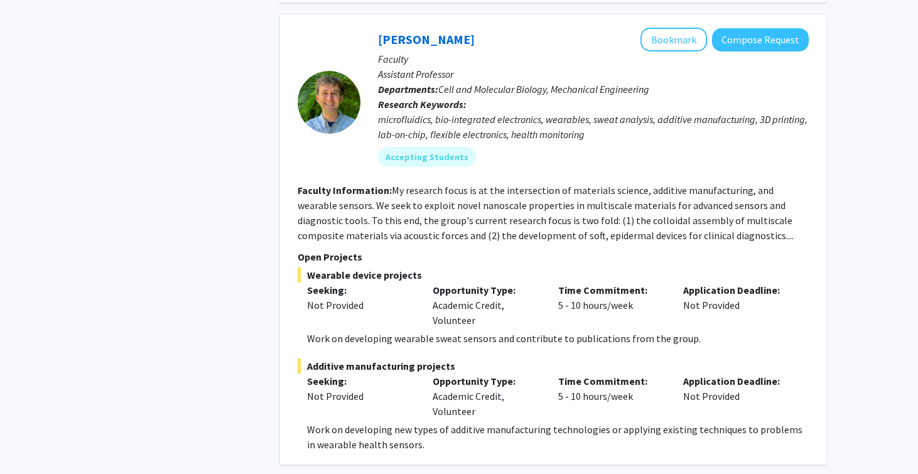
scroll to position [7467, 0]
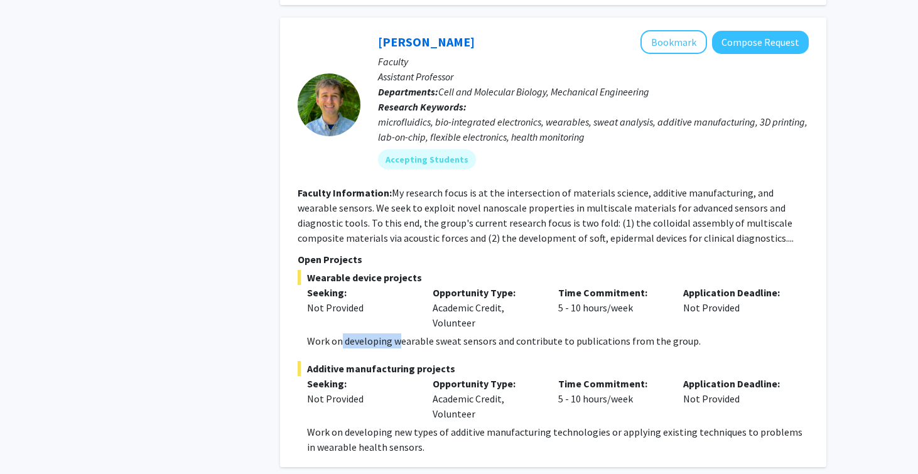
drag, startPoint x: 340, startPoint y: 274, endPoint x: 398, endPoint y: 285, distance: 58.7
click at [397, 333] on p "Work on developing wearable sweat sensors and contribute to publications from t…" at bounding box center [558, 340] width 502 height 15
click at [398, 333] on p "Work on developing wearable sweat sensors and contribute to publications from t…" at bounding box center [558, 340] width 502 height 15
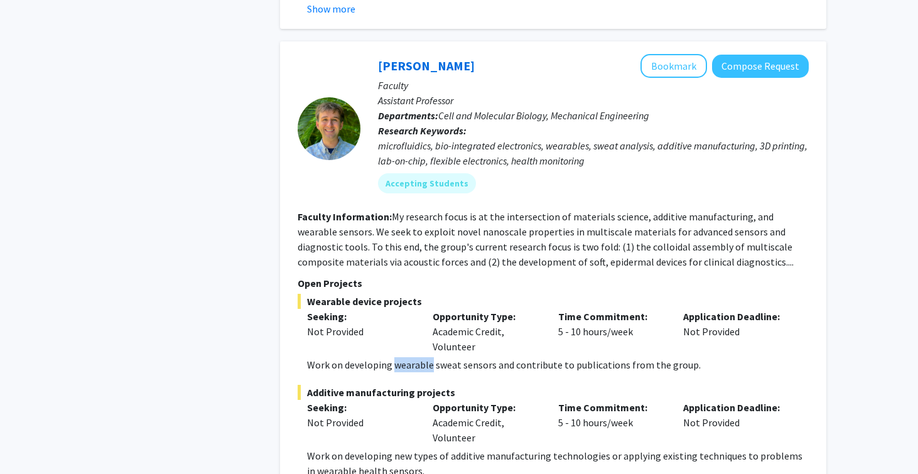
scroll to position [7442, 0]
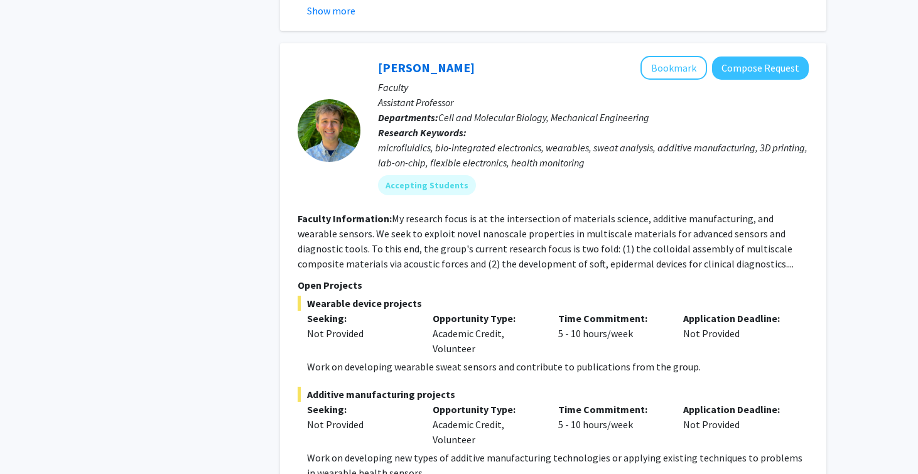
click at [386, 212] on b "Faculty Information:" at bounding box center [345, 218] width 94 height 13
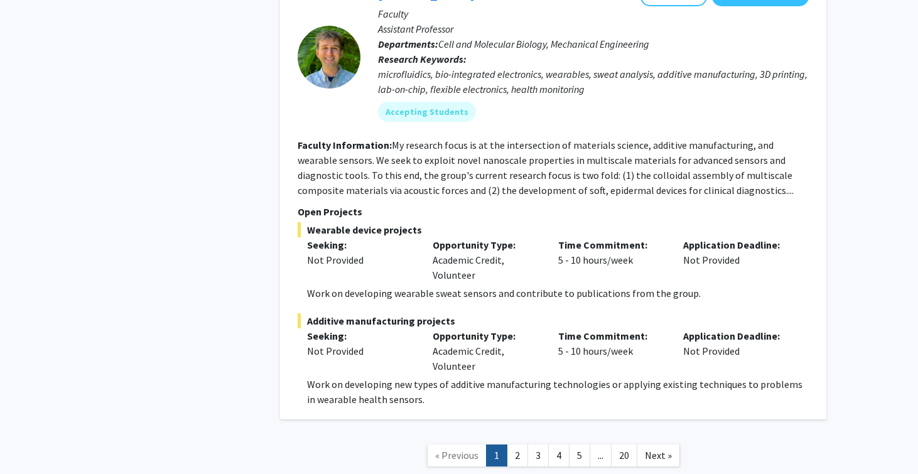
scroll to position [7533, 0]
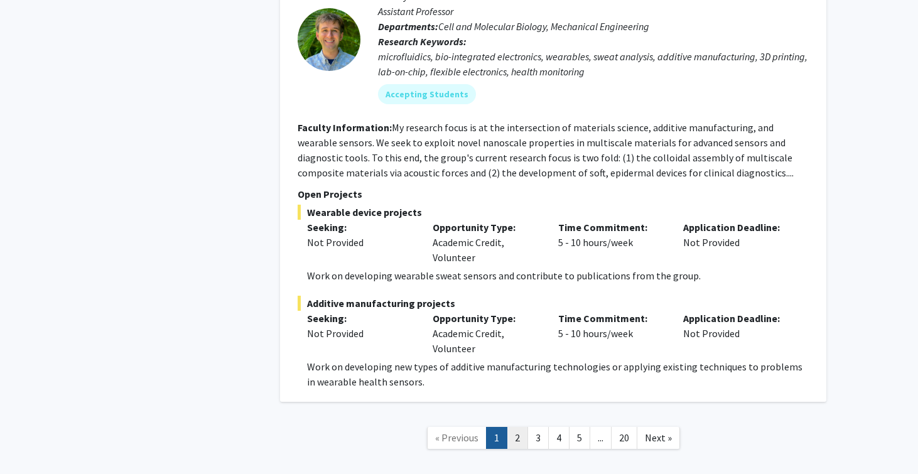
click at [520, 427] on link "2" at bounding box center [517, 438] width 21 height 22
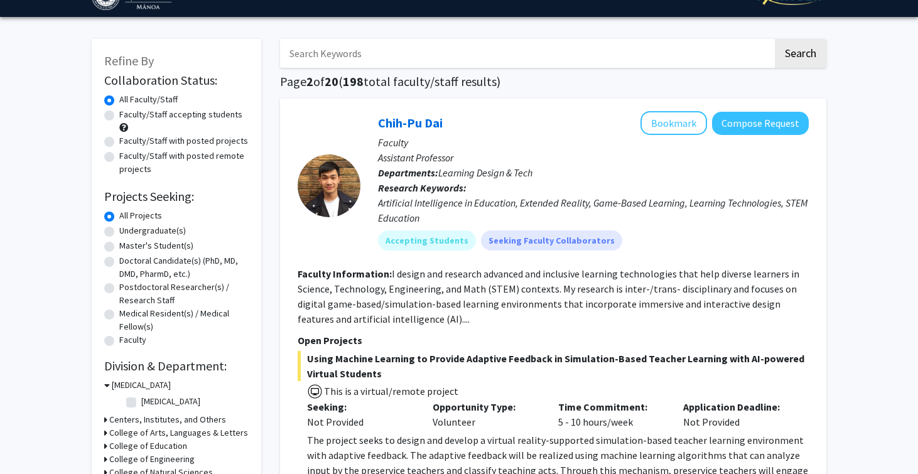
scroll to position [29, 0]
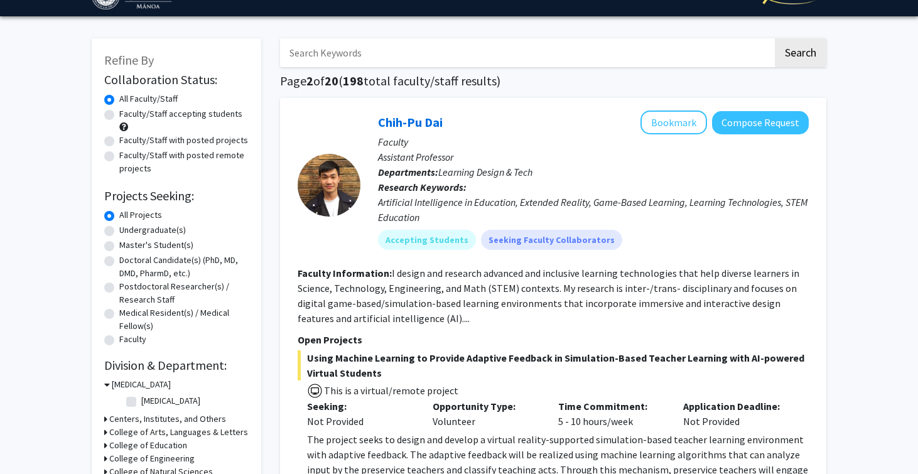
click at [119, 231] on label "Undergraduate(s)" at bounding box center [152, 229] width 67 height 13
click at [119, 231] on input "Undergraduate(s)" at bounding box center [123, 227] width 8 height 8
radio input "true"
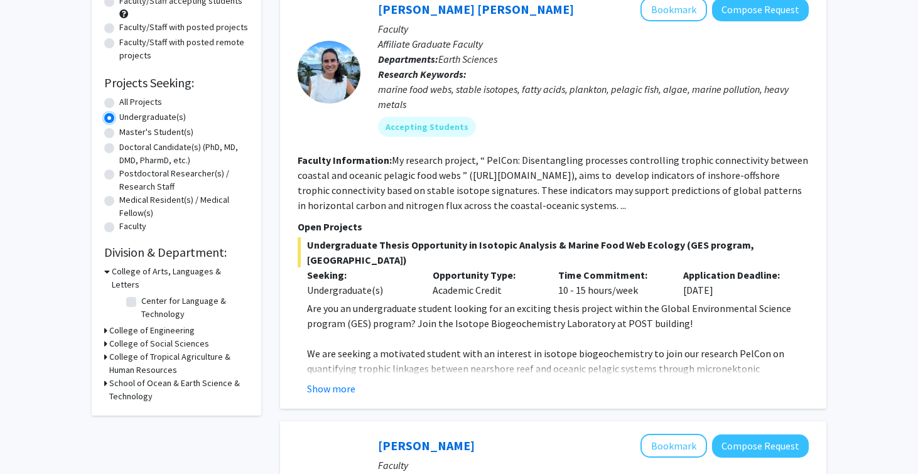
scroll to position [147, 0]
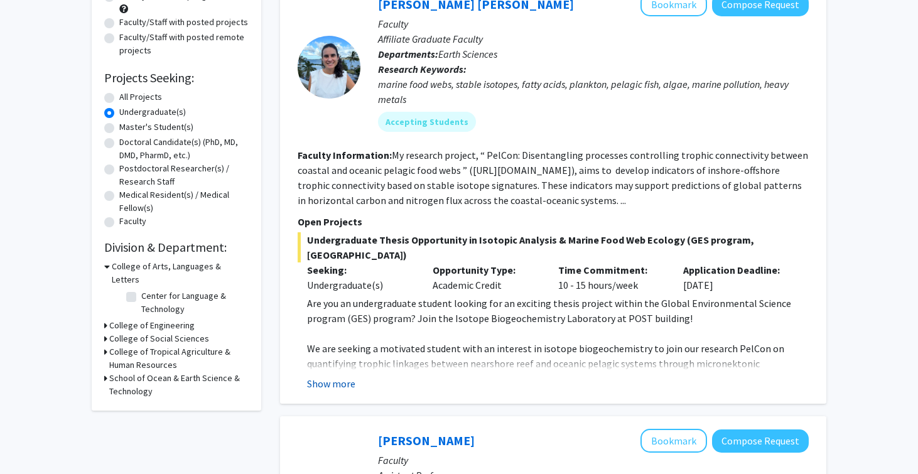
click at [338, 376] on button "Show more" at bounding box center [331, 383] width 48 height 15
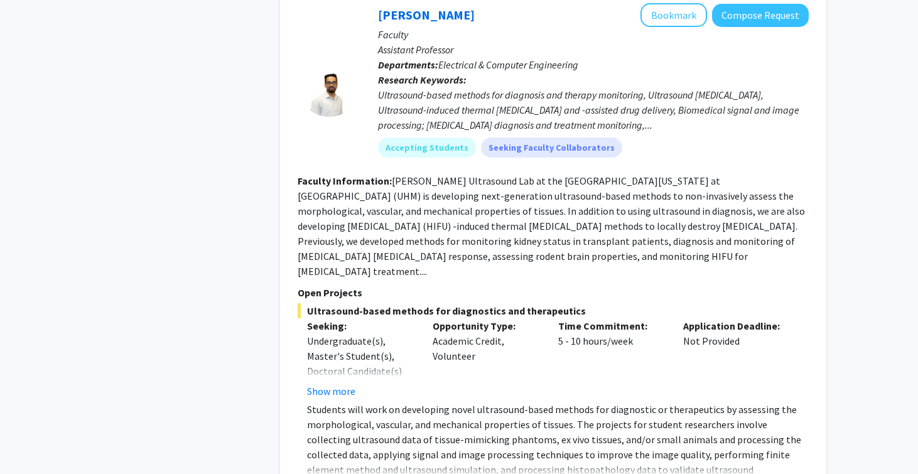
scroll to position [817, 0]
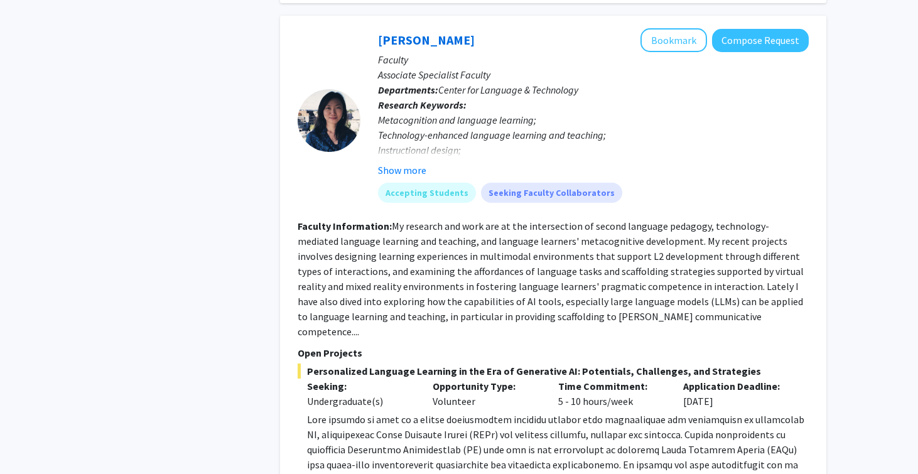
scroll to position [1381, 0]
drag, startPoint x: 406, startPoint y: 341, endPoint x: 417, endPoint y: 343, distance: 10.8
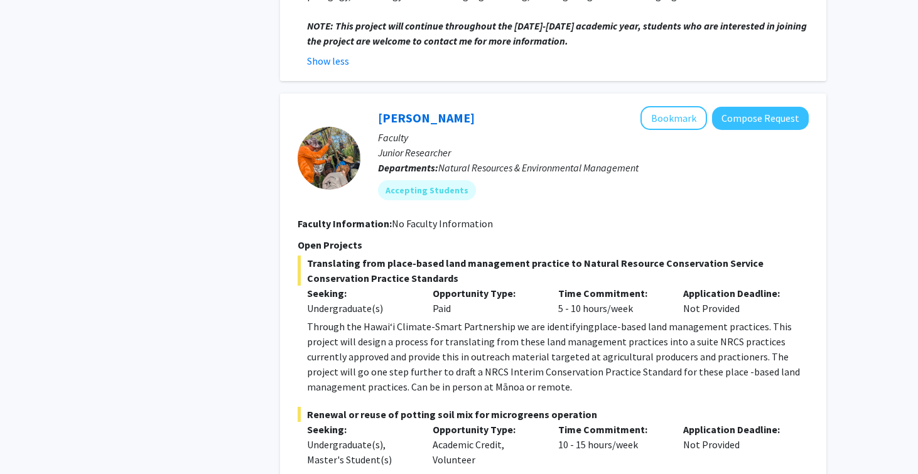
scroll to position [2158, 0]
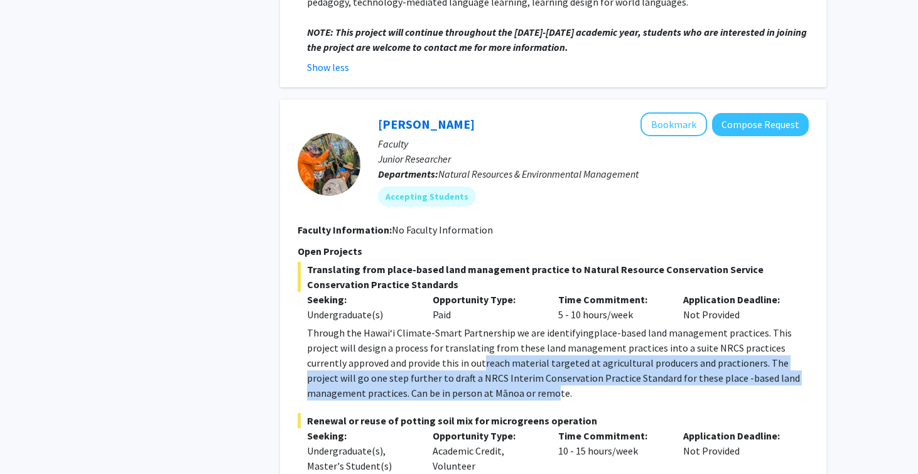
drag, startPoint x: 488, startPoint y: 311, endPoint x: 438, endPoint y: 282, distance: 57.9
click at [438, 326] on span "place-based land management practices. This project will design a process for t…" at bounding box center [553, 362] width 493 height 73
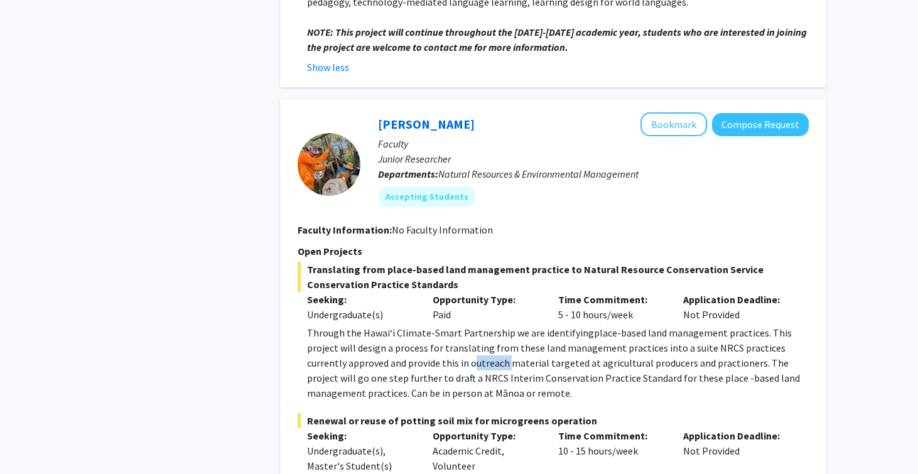
click at [438, 326] on span "place-based land management practices. This project will design a process for t…" at bounding box center [553, 362] width 493 height 73
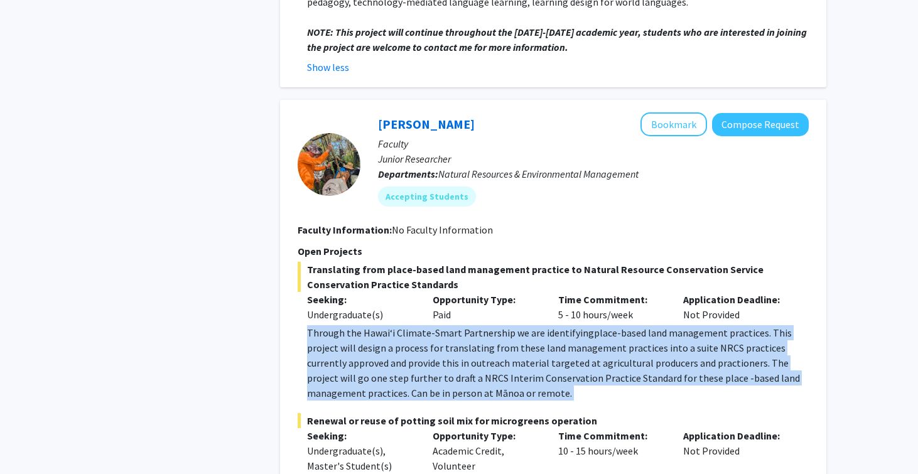
click at [438, 326] on span "place-based land management practices. This project will design a process for t…" at bounding box center [553, 362] width 493 height 73
click at [438, 325] on p "Through the Hawaiʻi Climate-Smart Partnership we are identifying place-based la…" at bounding box center [558, 362] width 502 height 75
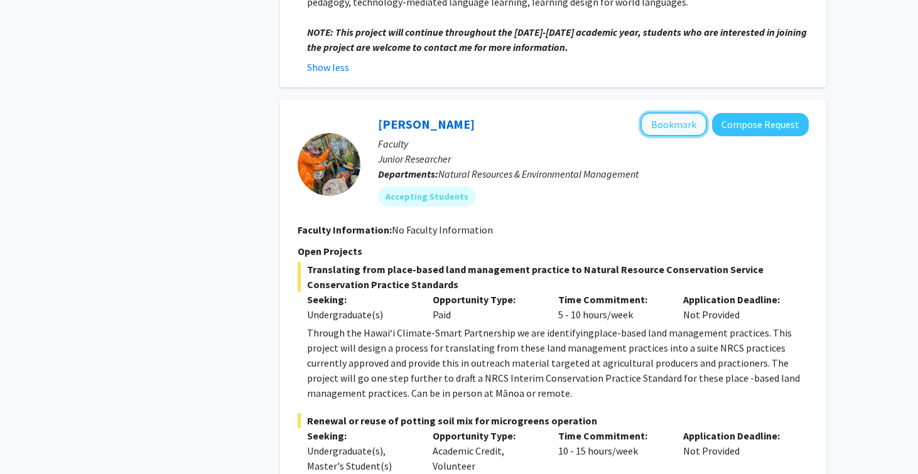
click at [682, 112] on button "Bookmark" at bounding box center [673, 124] width 67 height 24
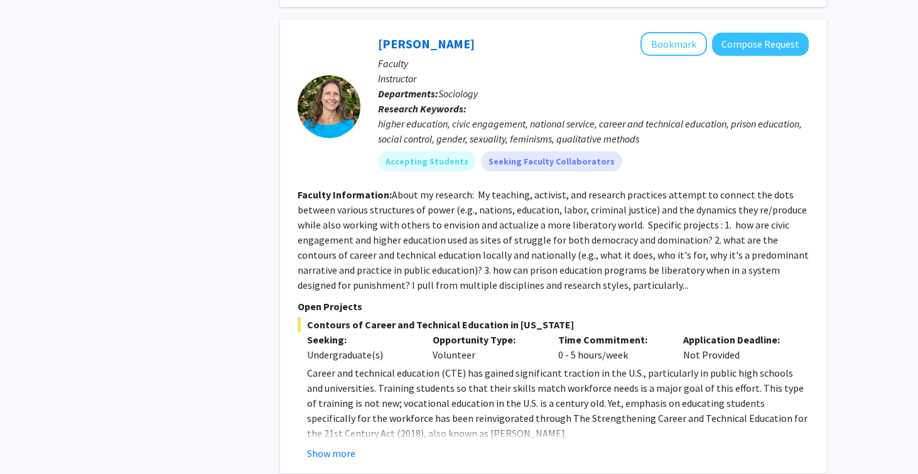
scroll to position [6059, 0]
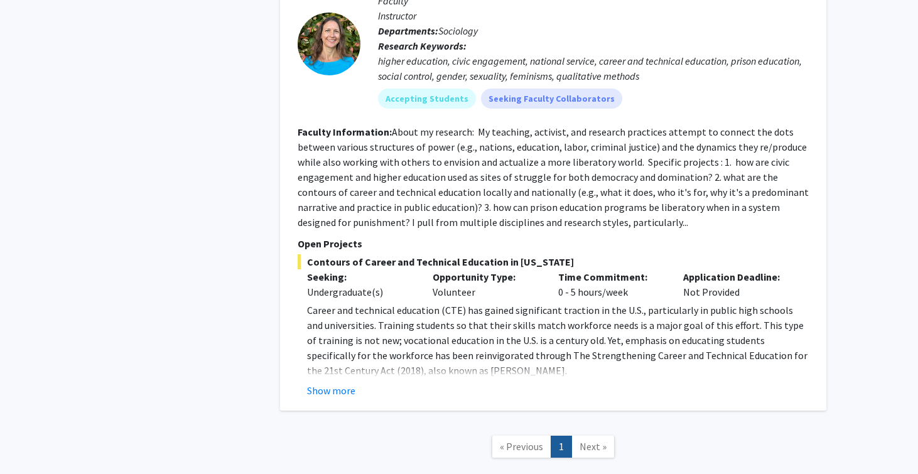
click at [597, 436] on link "Next »" at bounding box center [592, 447] width 43 height 22
click at [597, 440] on span "Next »" at bounding box center [592, 446] width 27 height 13
click at [599, 440] on span "Next »" at bounding box center [592, 446] width 27 height 13
click at [600, 440] on span "Next »" at bounding box center [592, 446] width 27 height 13
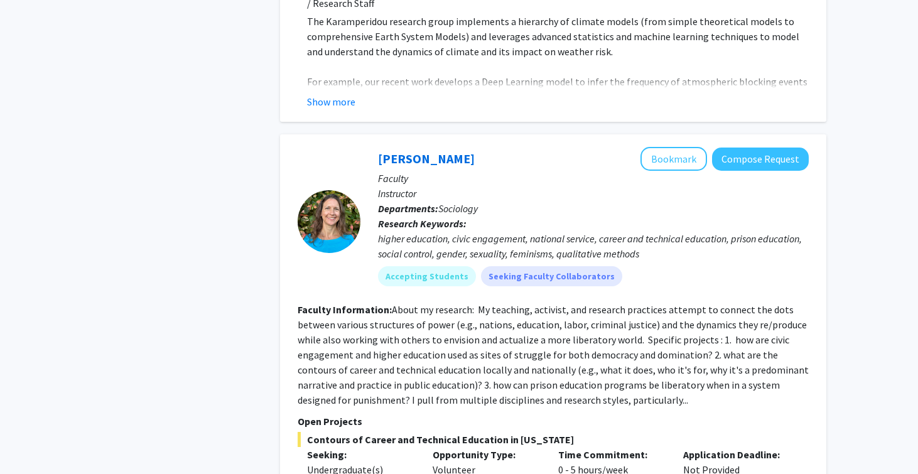
scroll to position [5889, 0]
